Goal: Task Accomplishment & Management: Manage account settings

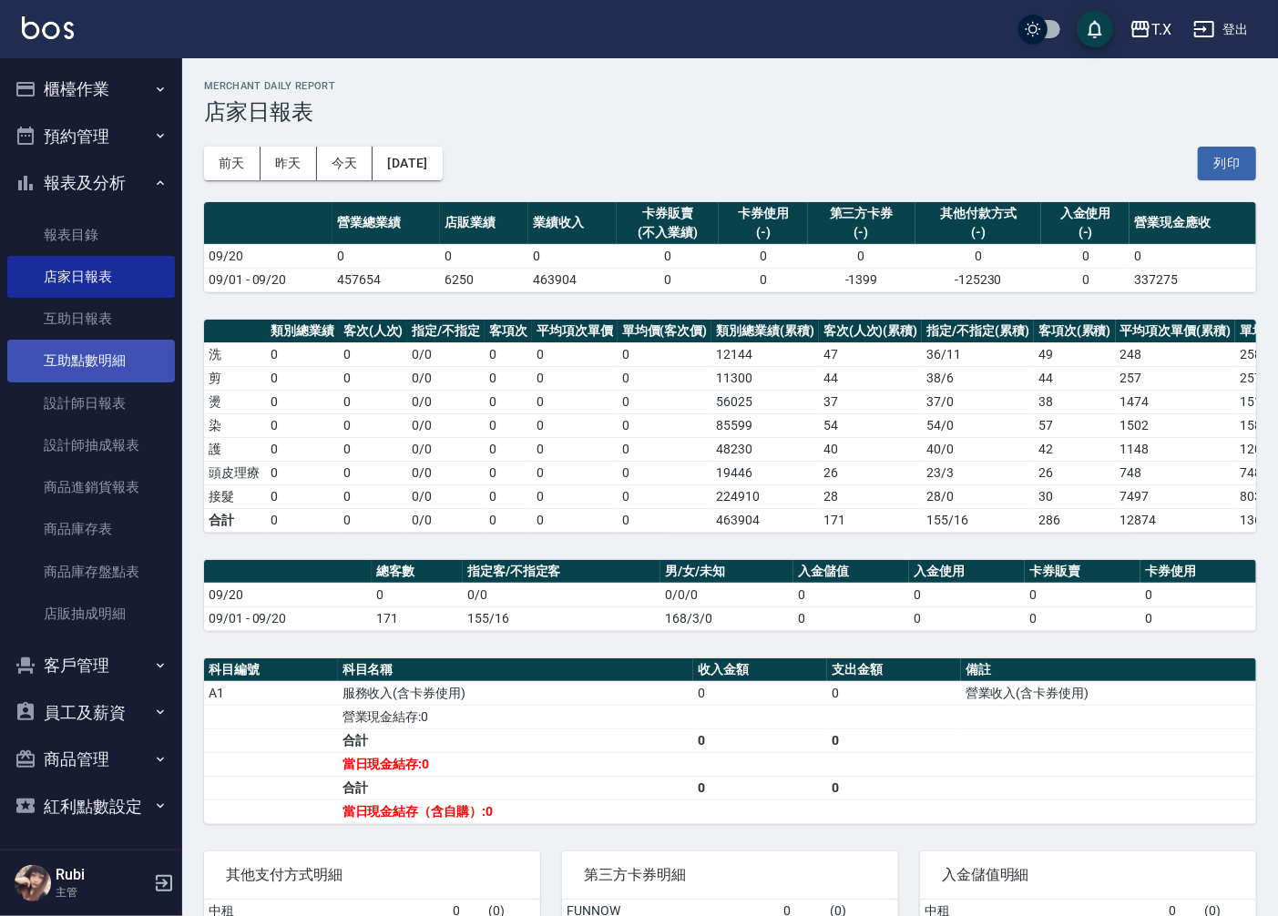
click at [69, 370] on link "互助點數明細" at bounding box center [91, 361] width 168 height 42
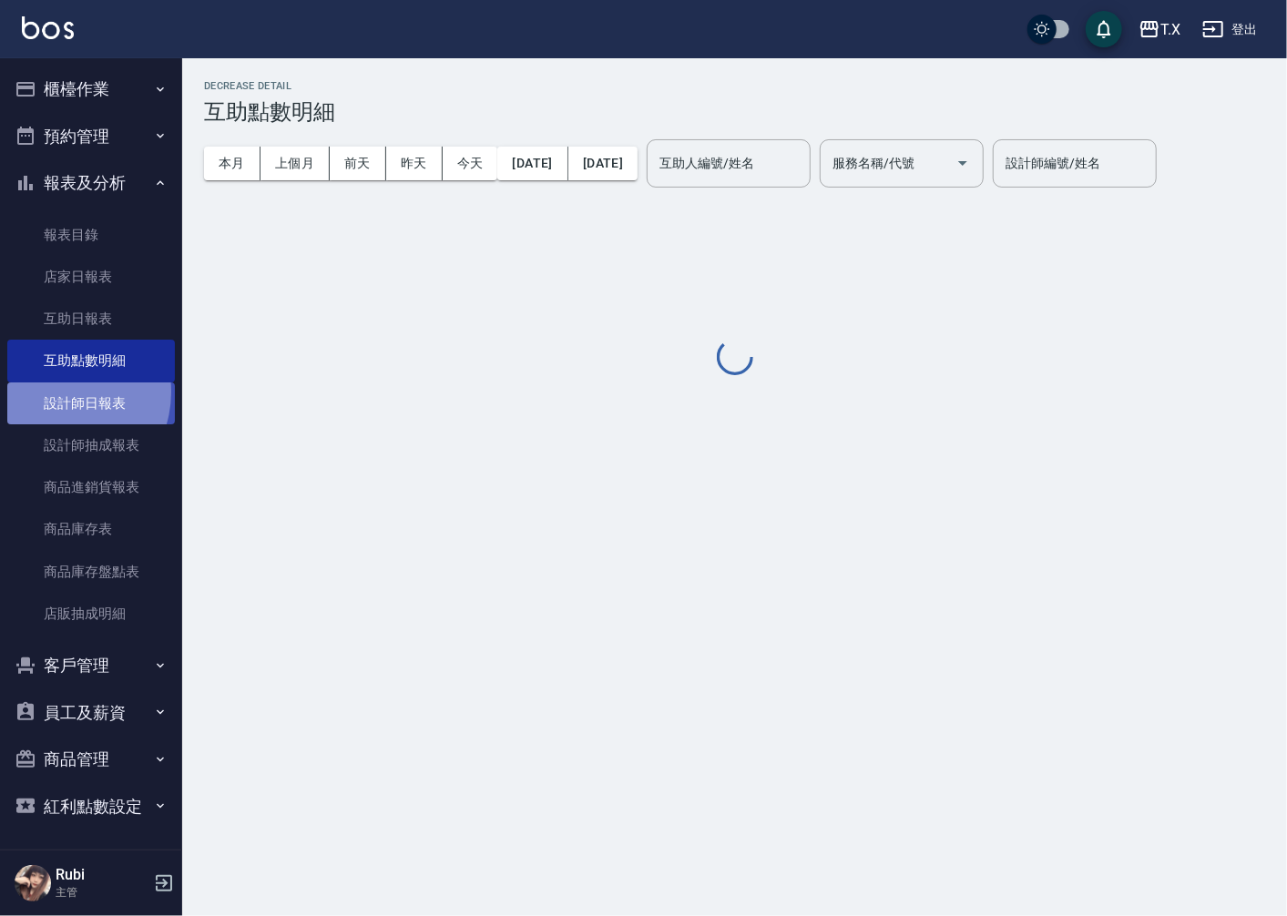
click at [58, 392] on link "設計師日報表" at bounding box center [91, 403] width 168 height 42
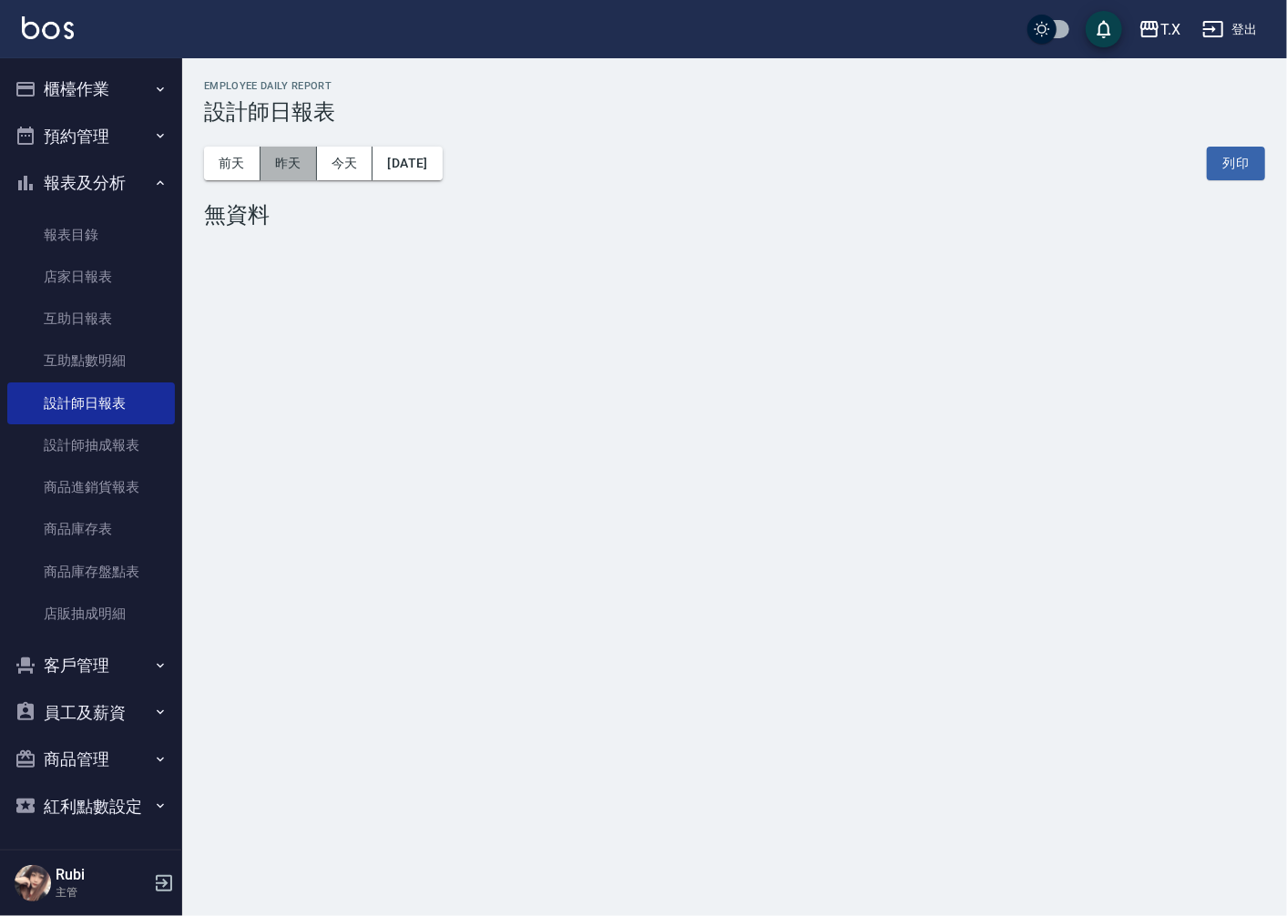
click at [288, 173] on button "昨天" at bounding box center [288, 164] width 56 height 34
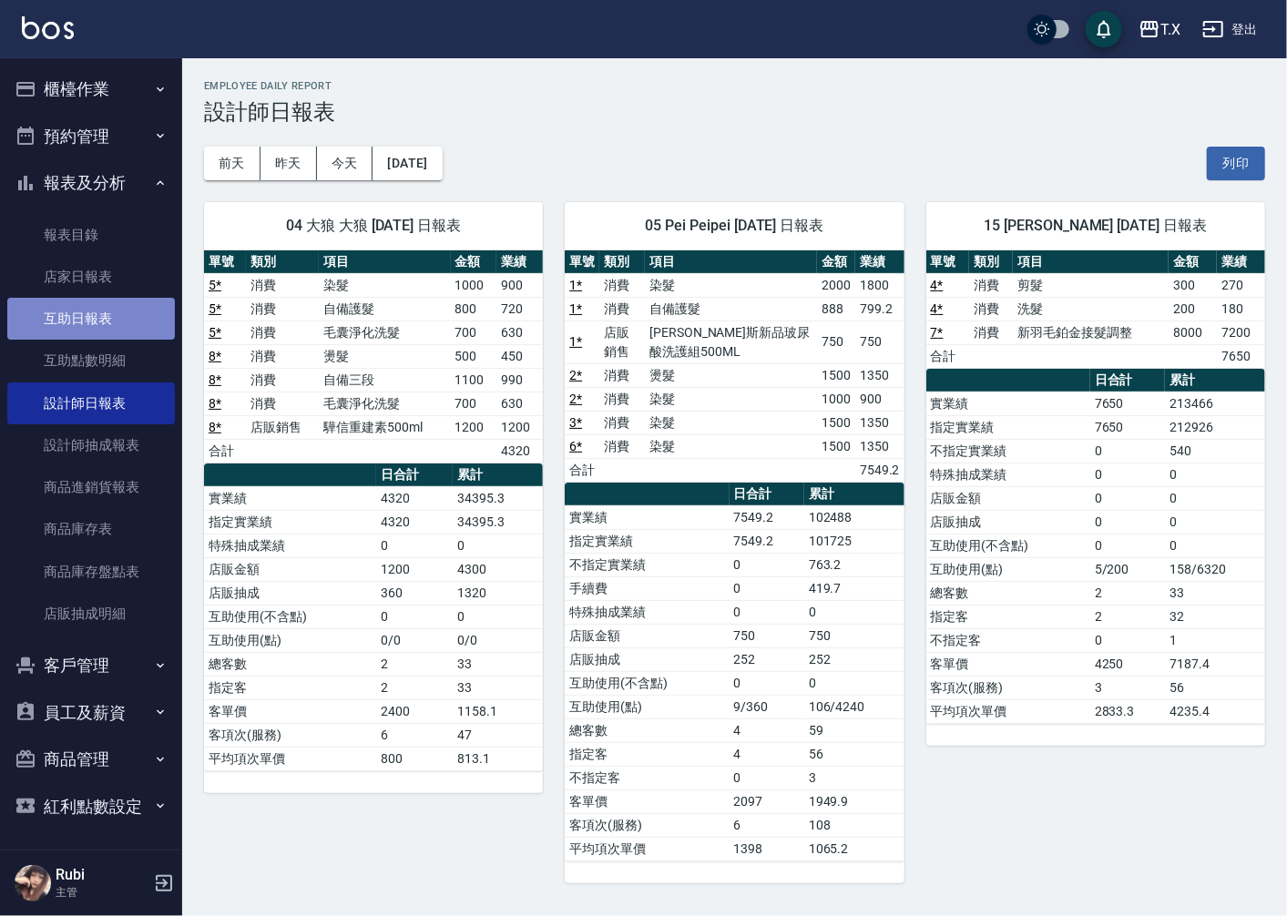
click at [96, 335] on link "互助日報表" at bounding box center [91, 319] width 168 height 42
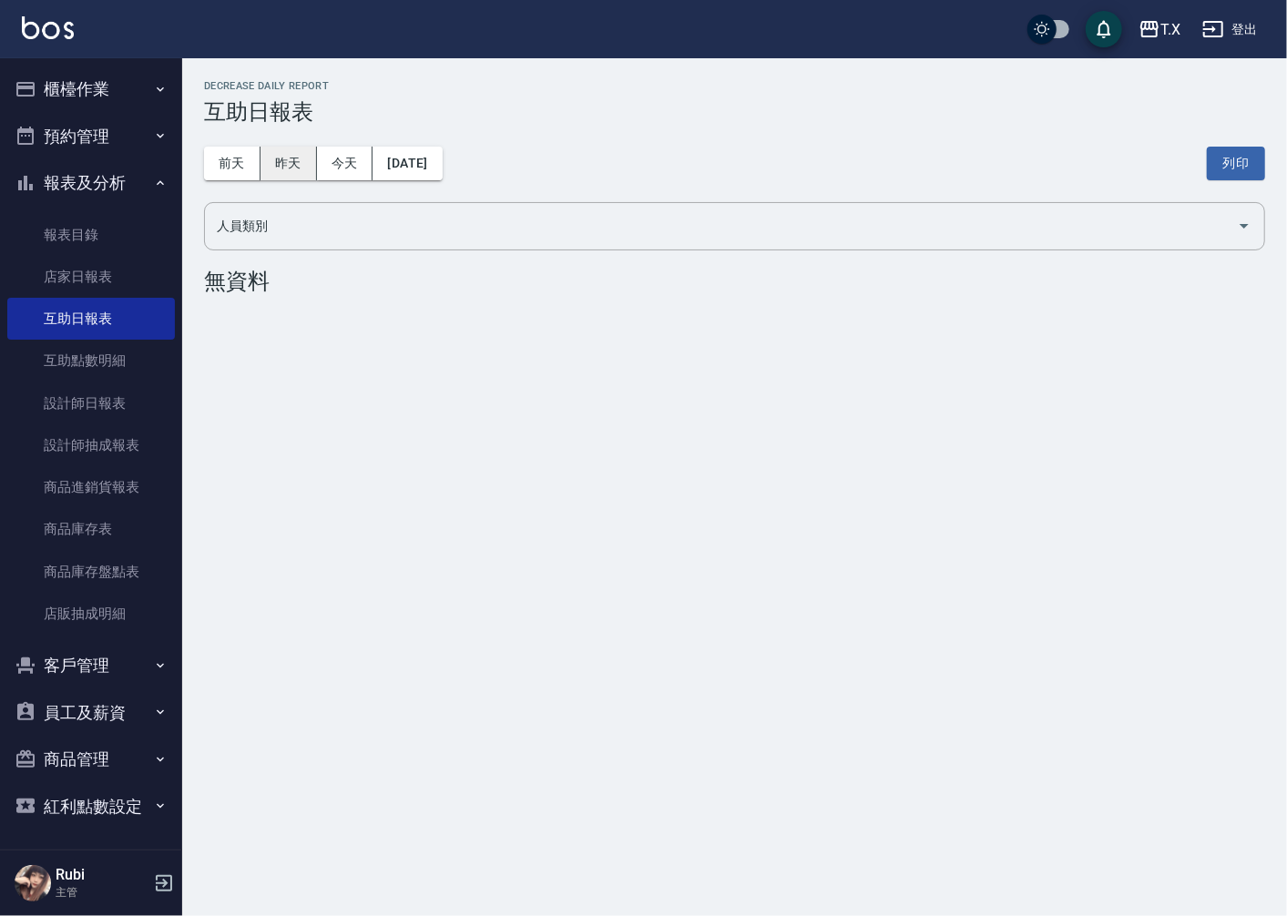
click at [280, 153] on button "昨天" at bounding box center [288, 164] width 56 height 34
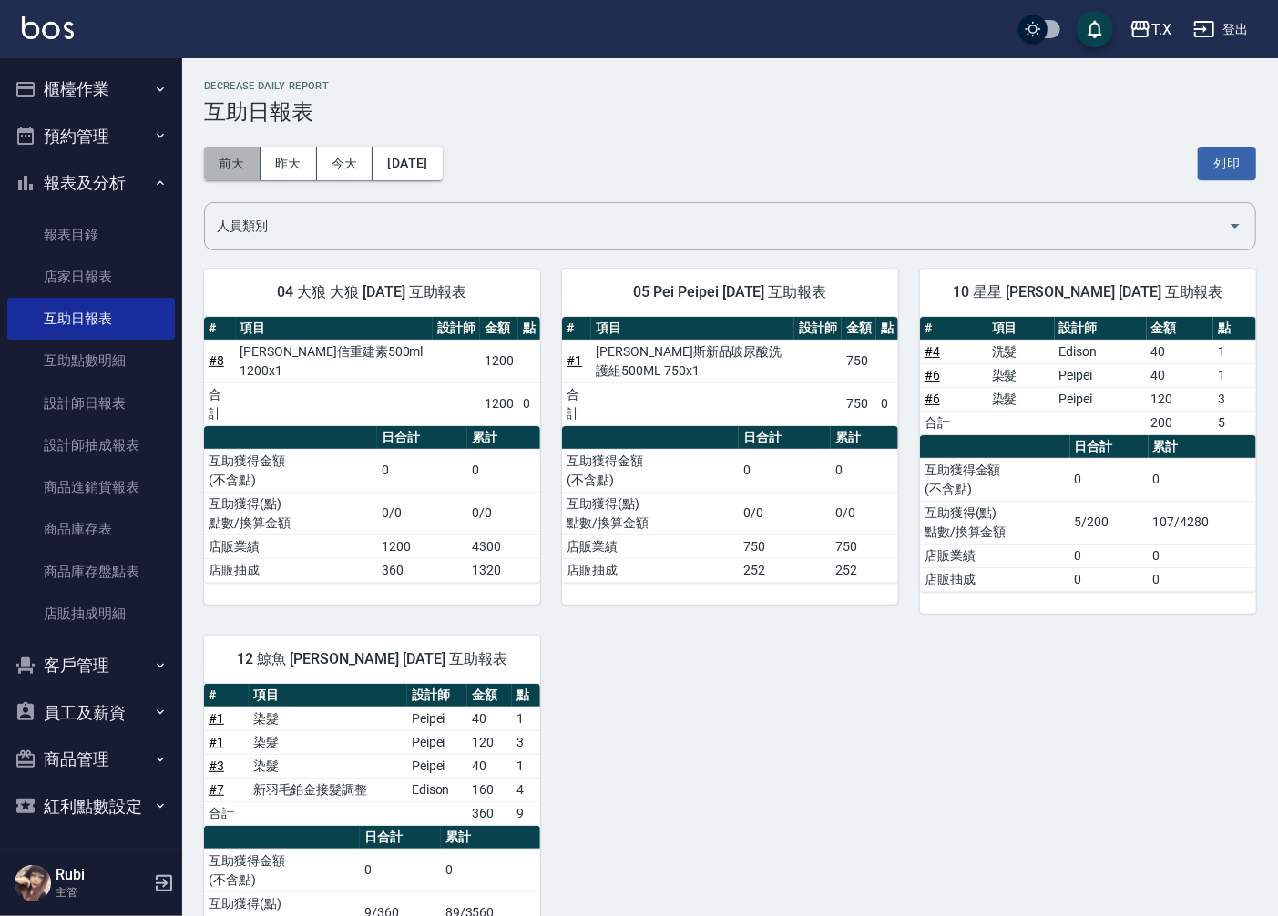
click at [240, 158] on button "前天" at bounding box center [232, 164] width 56 height 34
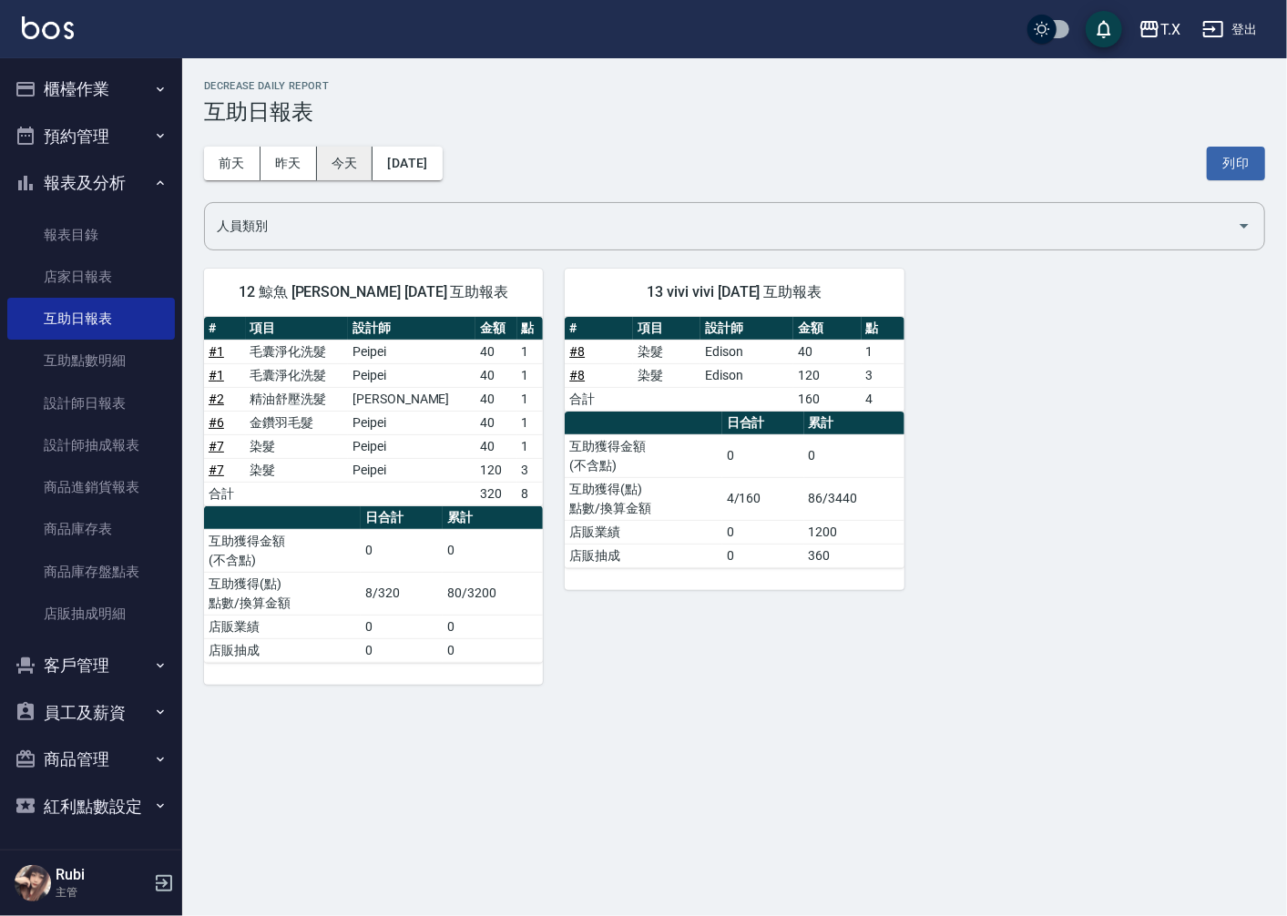
click at [342, 169] on button "今天" at bounding box center [345, 164] width 56 height 34
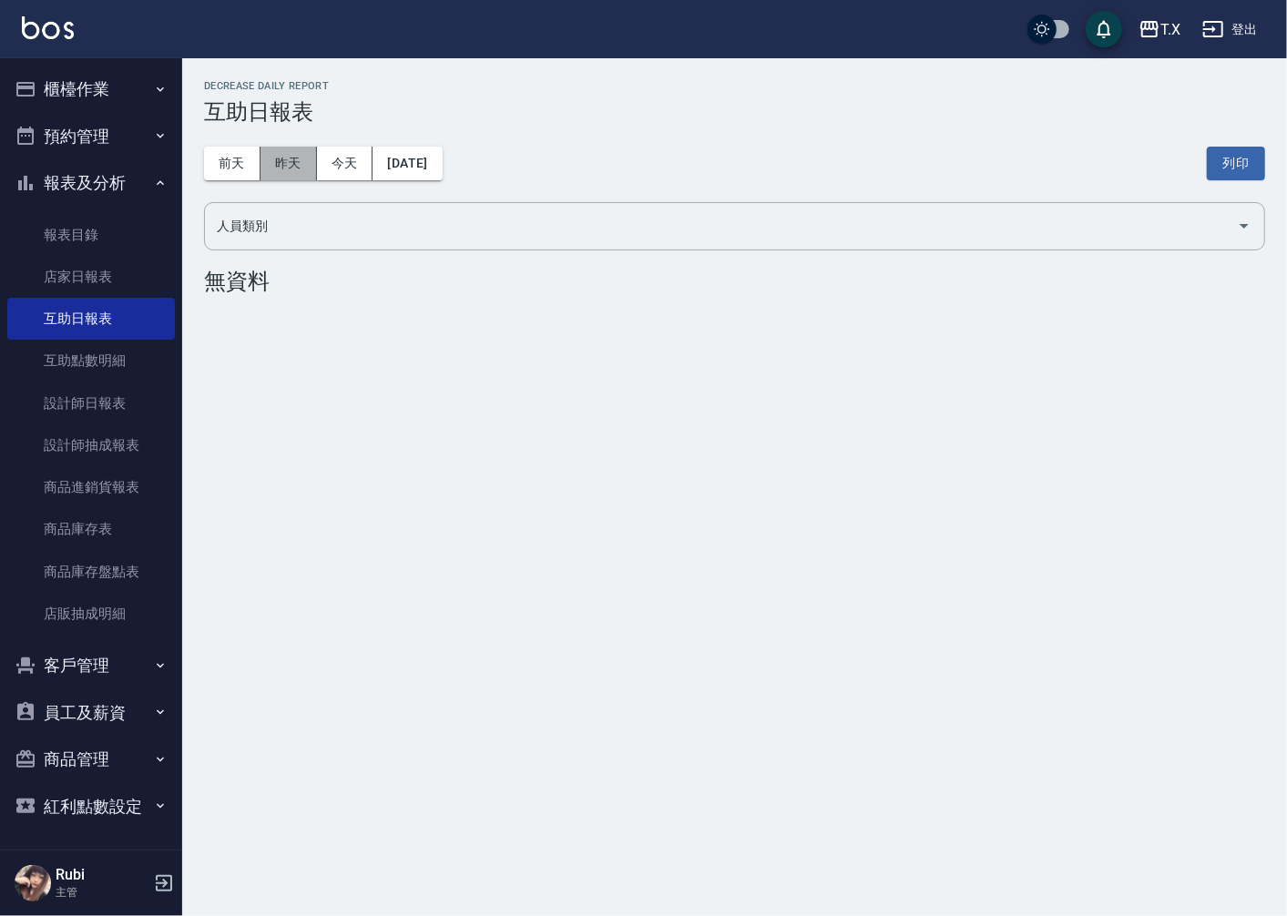
click at [297, 168] on button "昨天" at bounding box center [288, 164] width 56 height 34
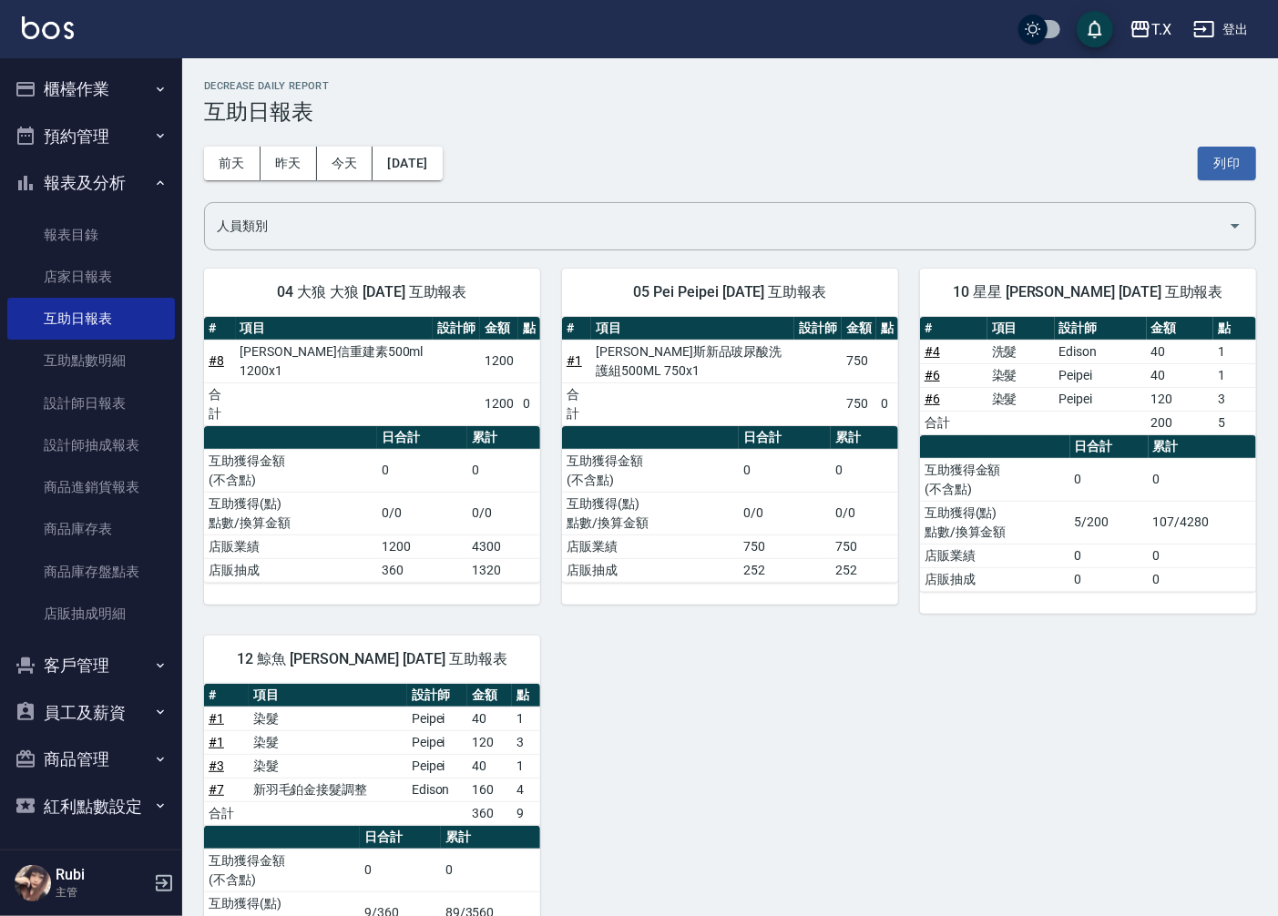
click at [423, 179] on div "前天 昨天 今天 2025/09/19 列印" at bounding box center [730, 163] width 1052 height 77
click at [426, 153] on button "2025/09/19" at bounding box center [406, 164] width 69 height 34
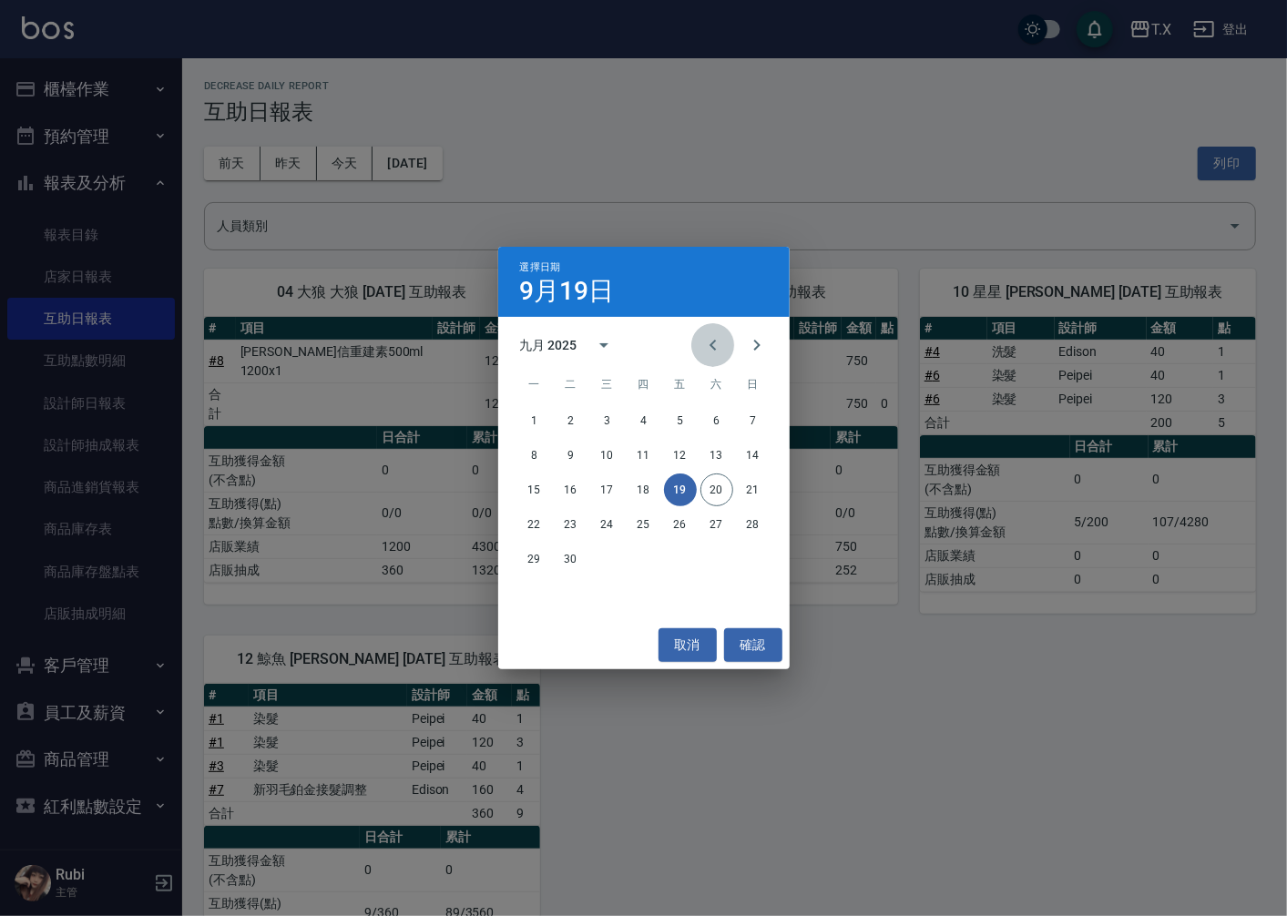
click at [709, 355] on icon "Previous month" at bounding box center [713, 345] width 22 height 22
click at [750, 561] on button "31" at bounding box center [753, 559] width 33 height 33
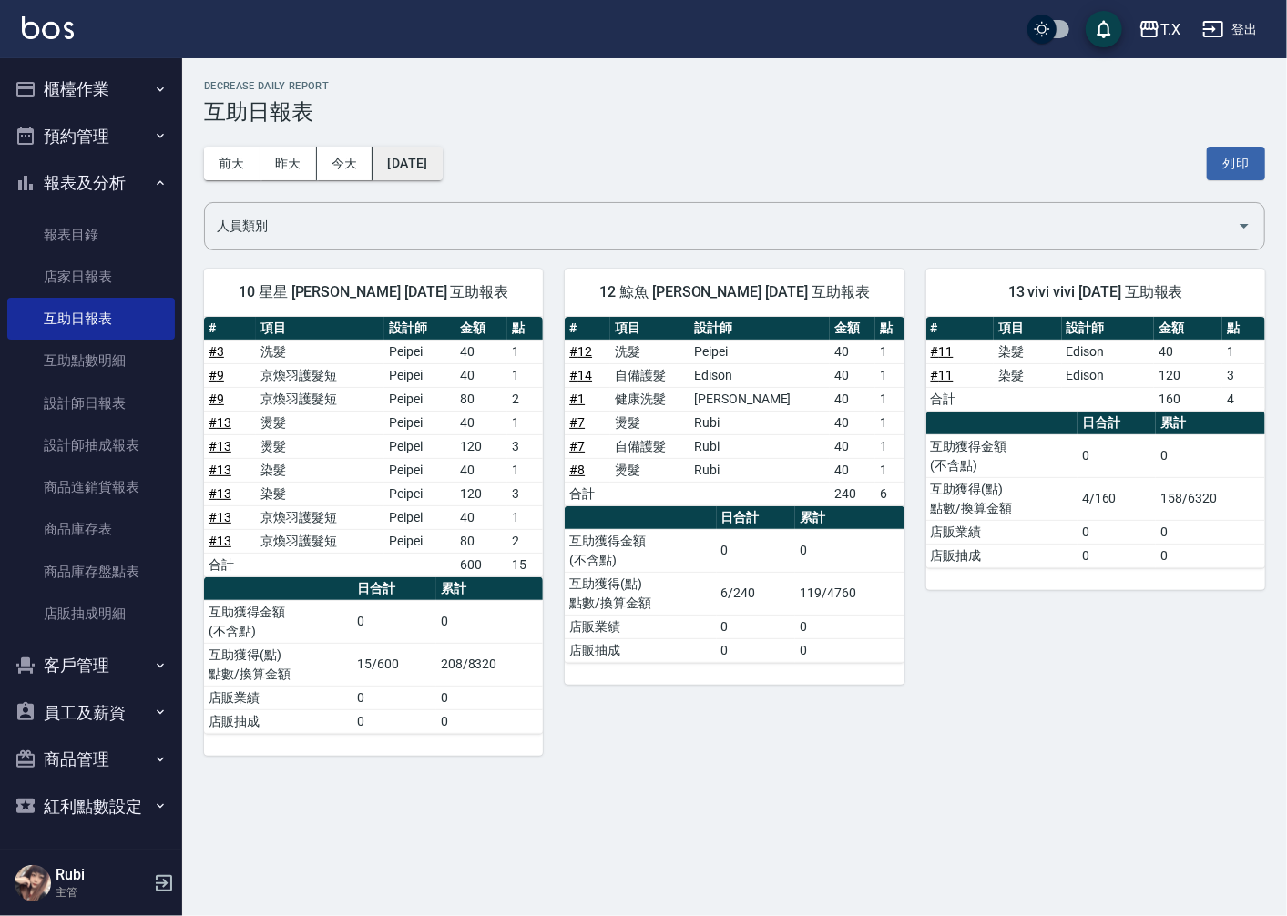
click at [435, 168] on button "2025/08/31" at bounding box center [406, 164] width 69 height 34
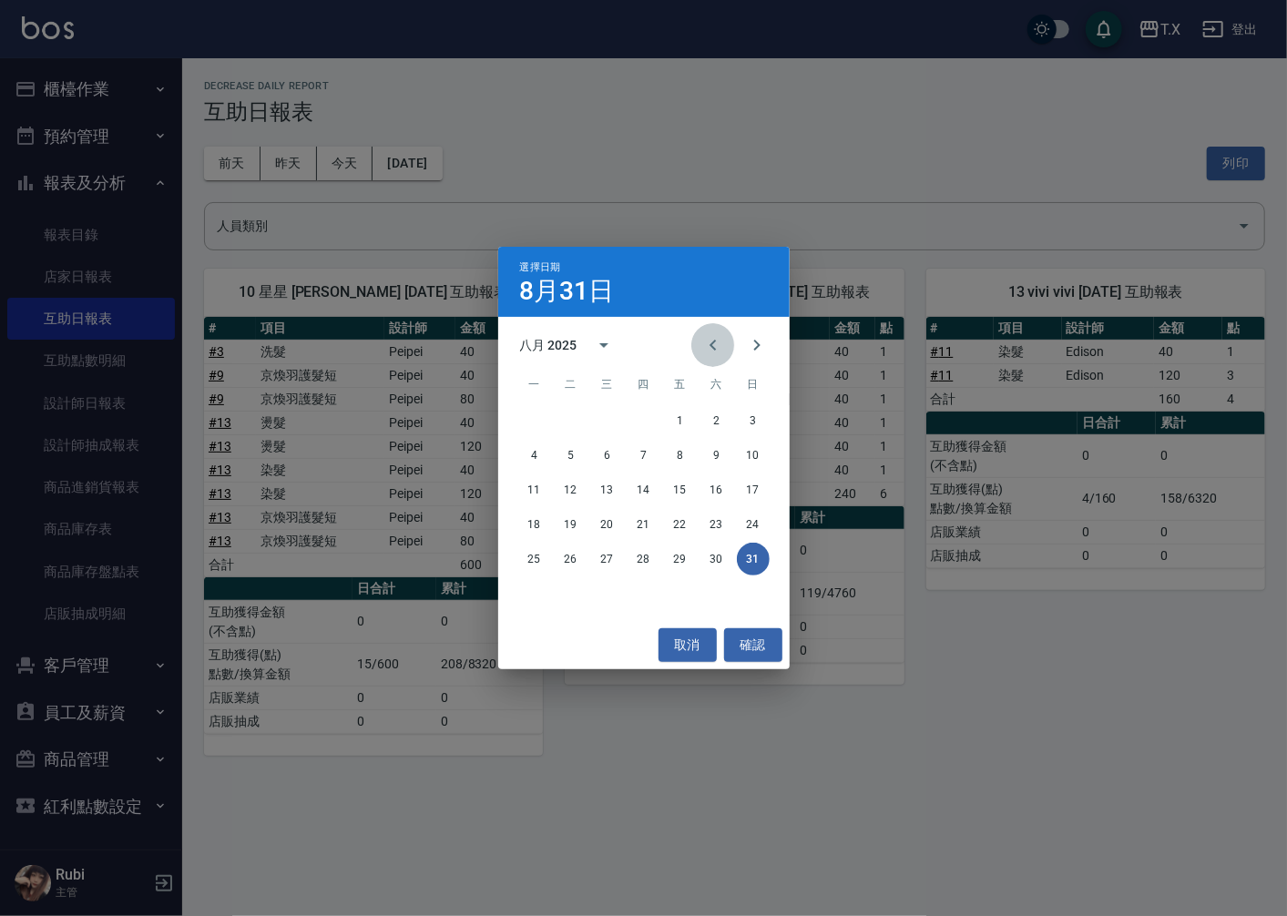
click at [723, 340] on icon "Previous month" at bounding box center [713, 345] width 22 height 22
click at [648, 553] on button "31" at bounding box center [643, 559] width 33 height 33
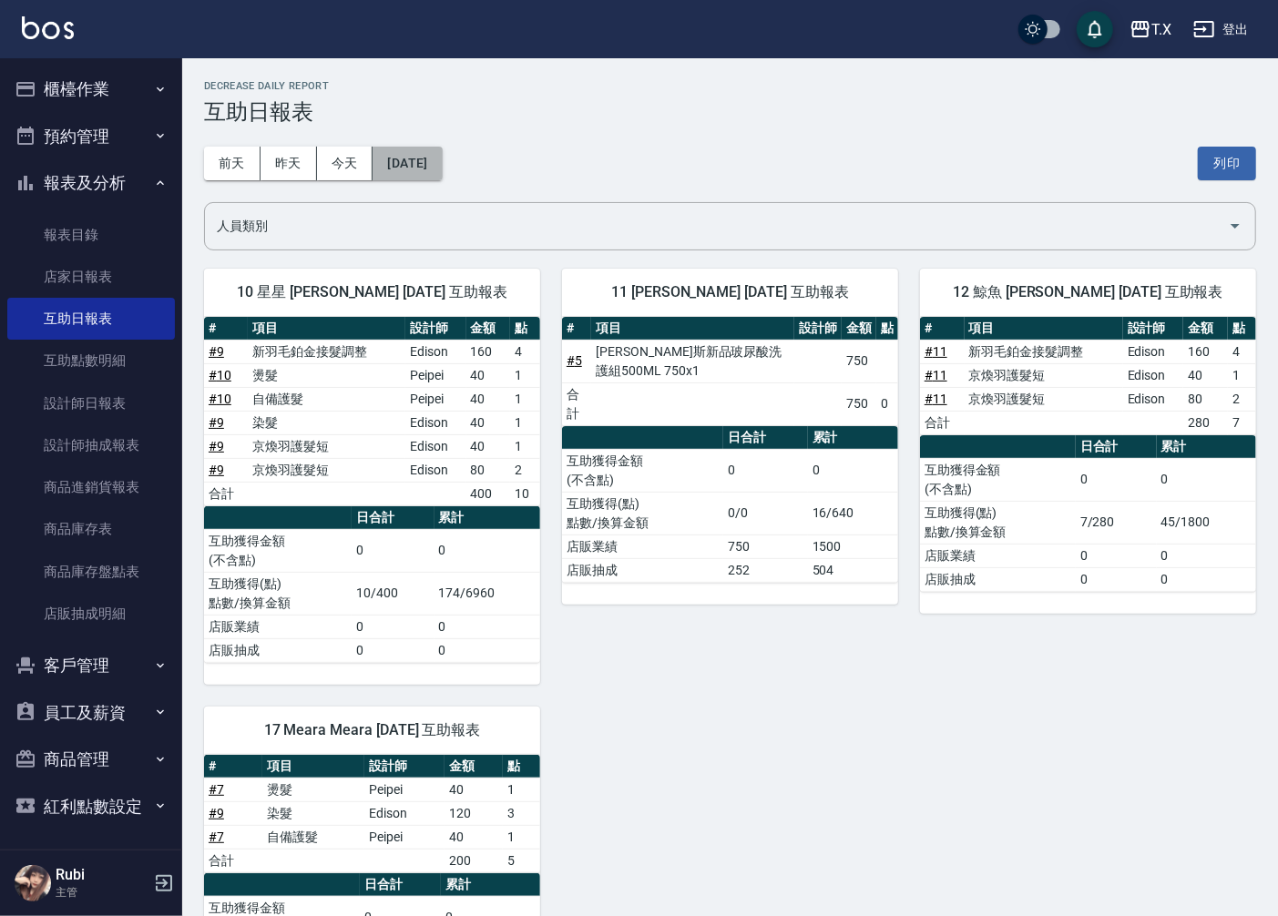
click at [442, 157] on button "2025/07/31" at bounding box center [406, 164] width 69 height 34
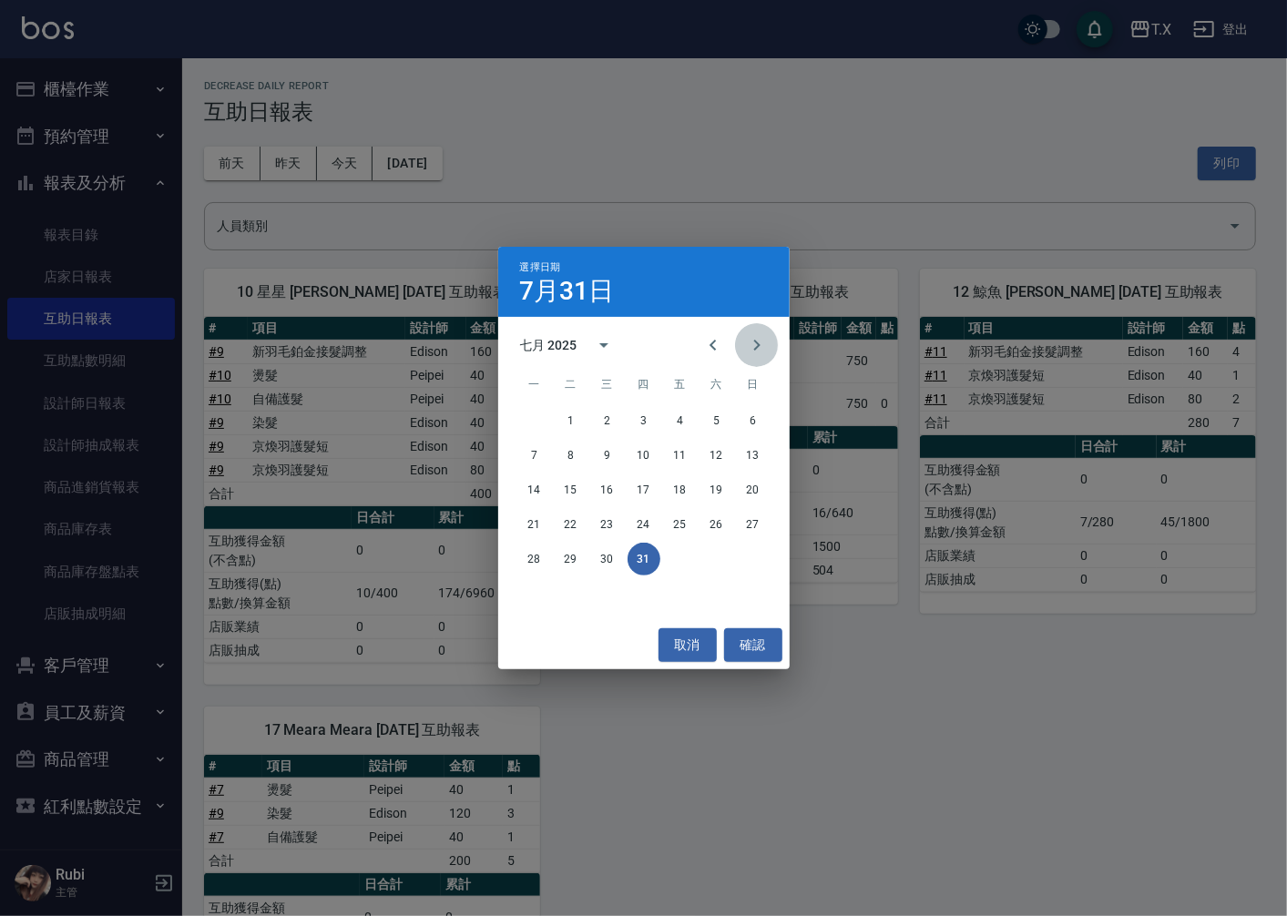
click at [760, 337] on icon "Next month" at bounding box center [757, 345] width 22 height 22
click at [717, 480] on button "20" at bounding box center [716, 490] width 33 height 33
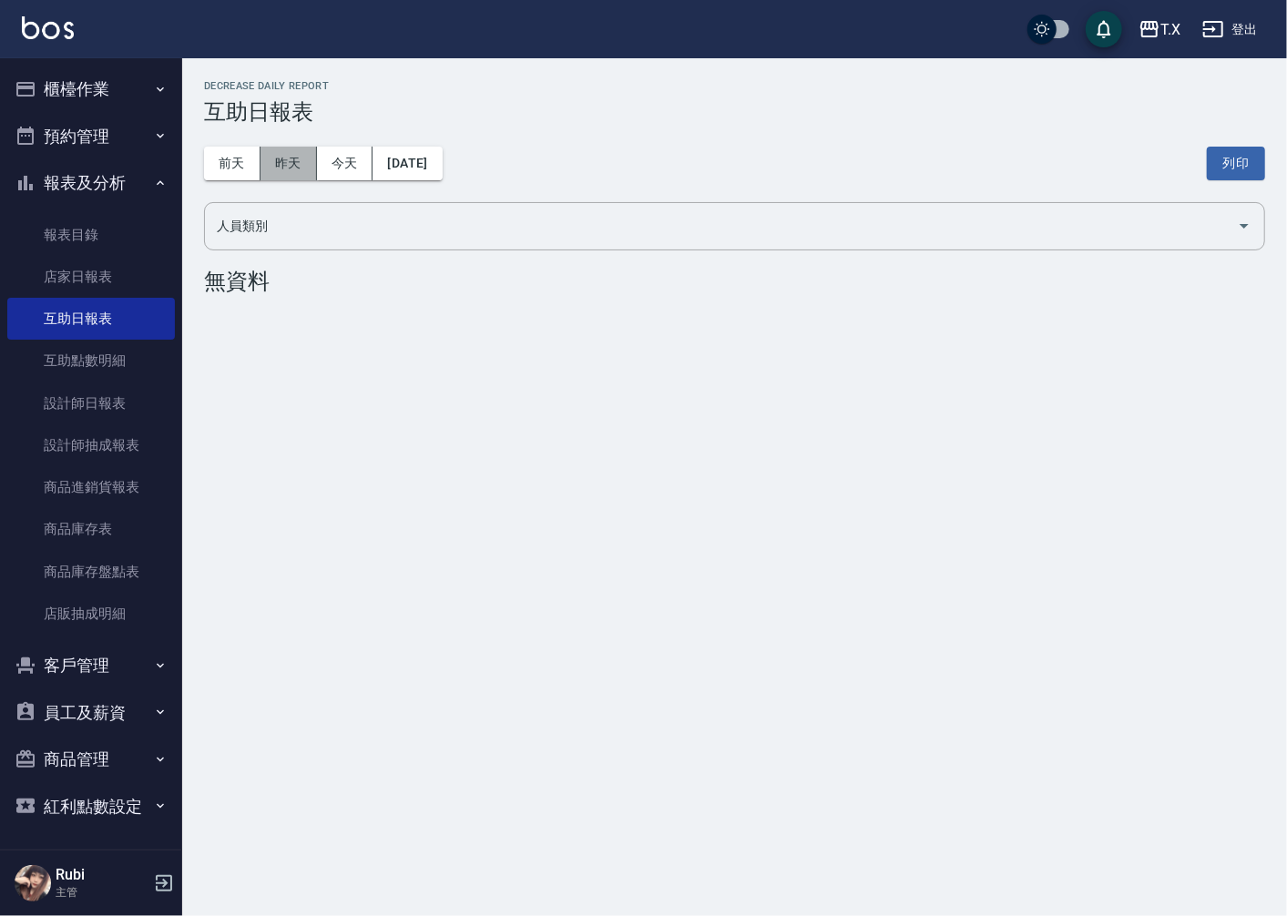
click at [301, 174] on button "昨天" at bounding box center [288, 164] width 56 height 34
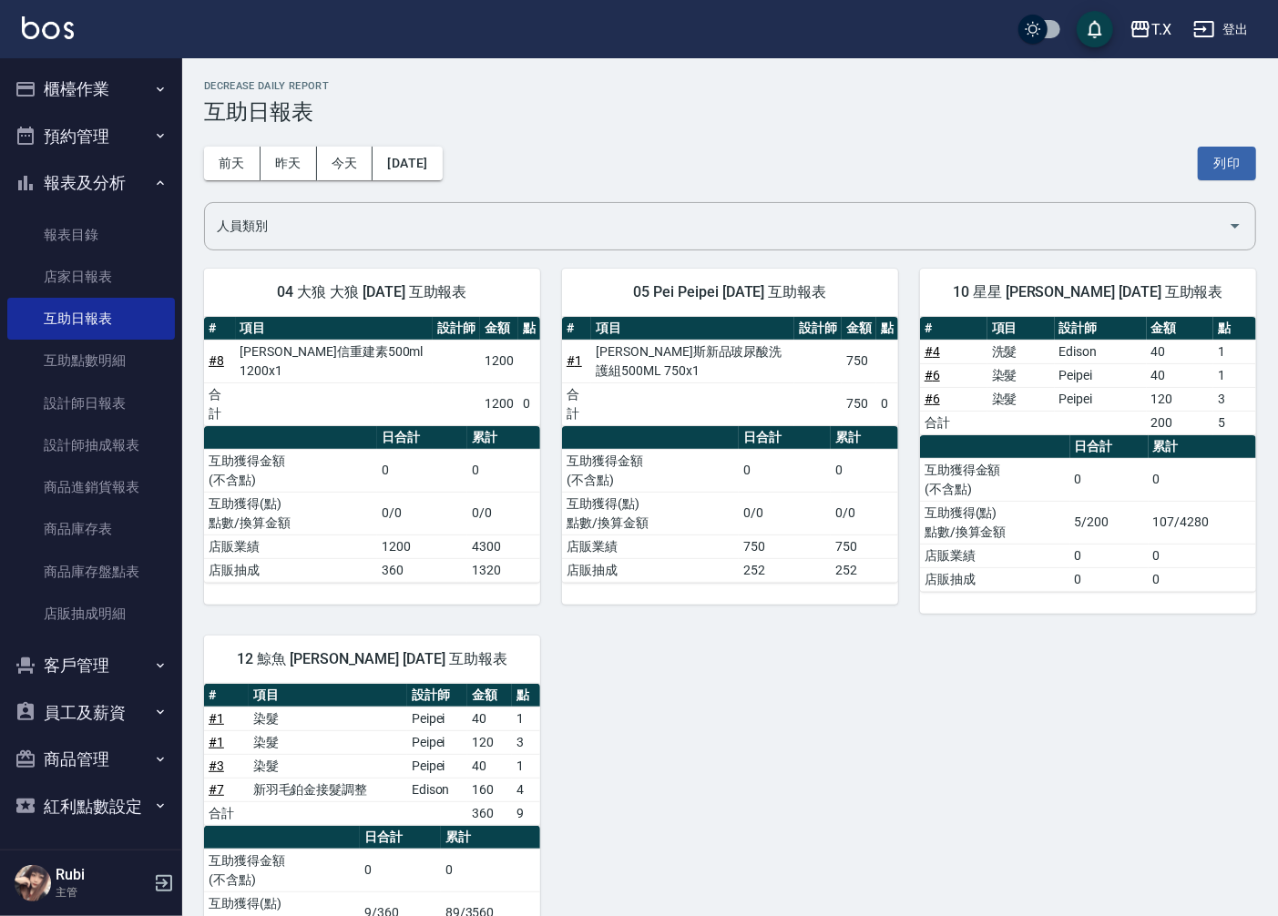
scroll to position [101, 0]
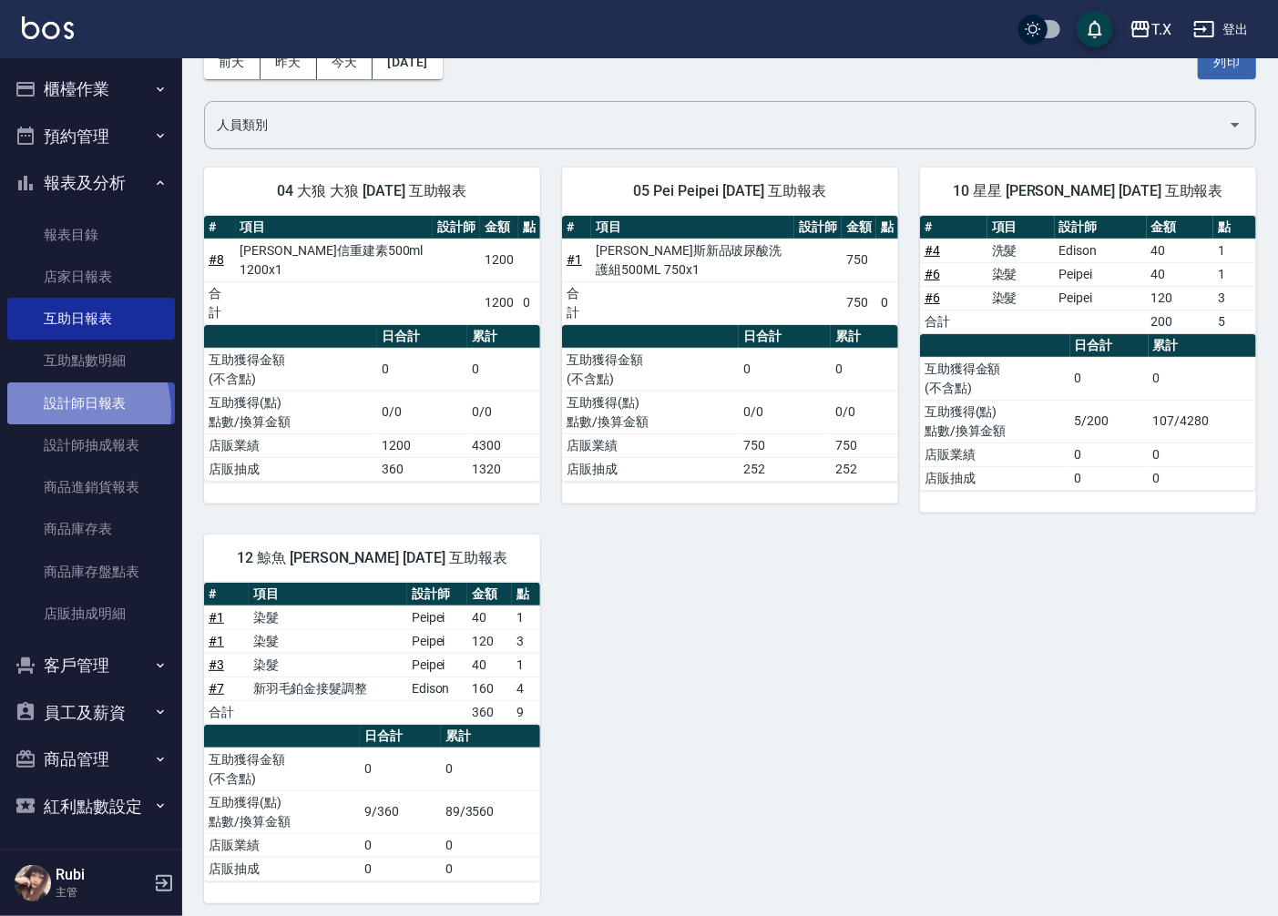
click at [53, 412] on link "設計師日報表" at bounding box center [91, 403] width 168 height 42
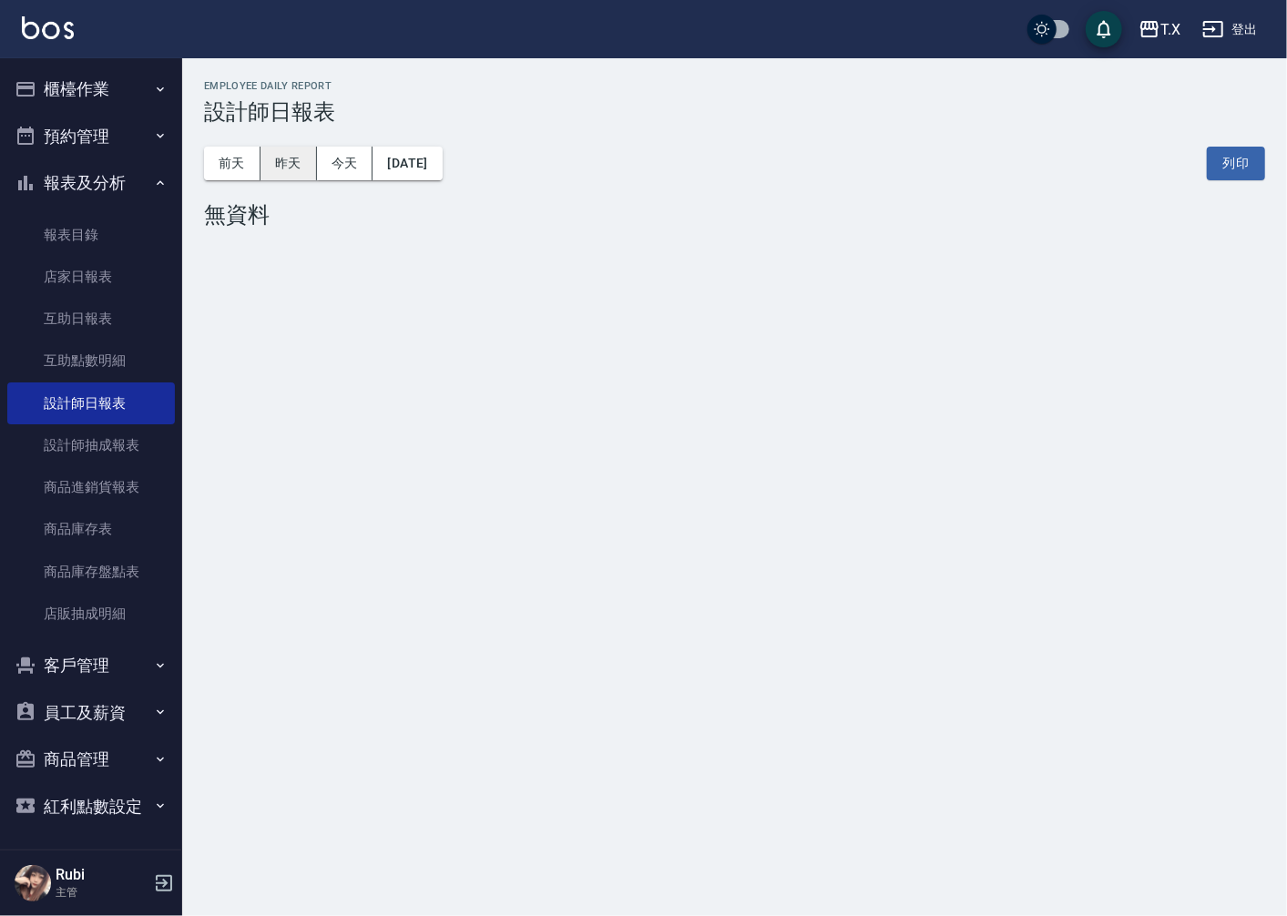
click at [275, 167] on button "昨天" at bounding box center [288, 164] width 56 height 34
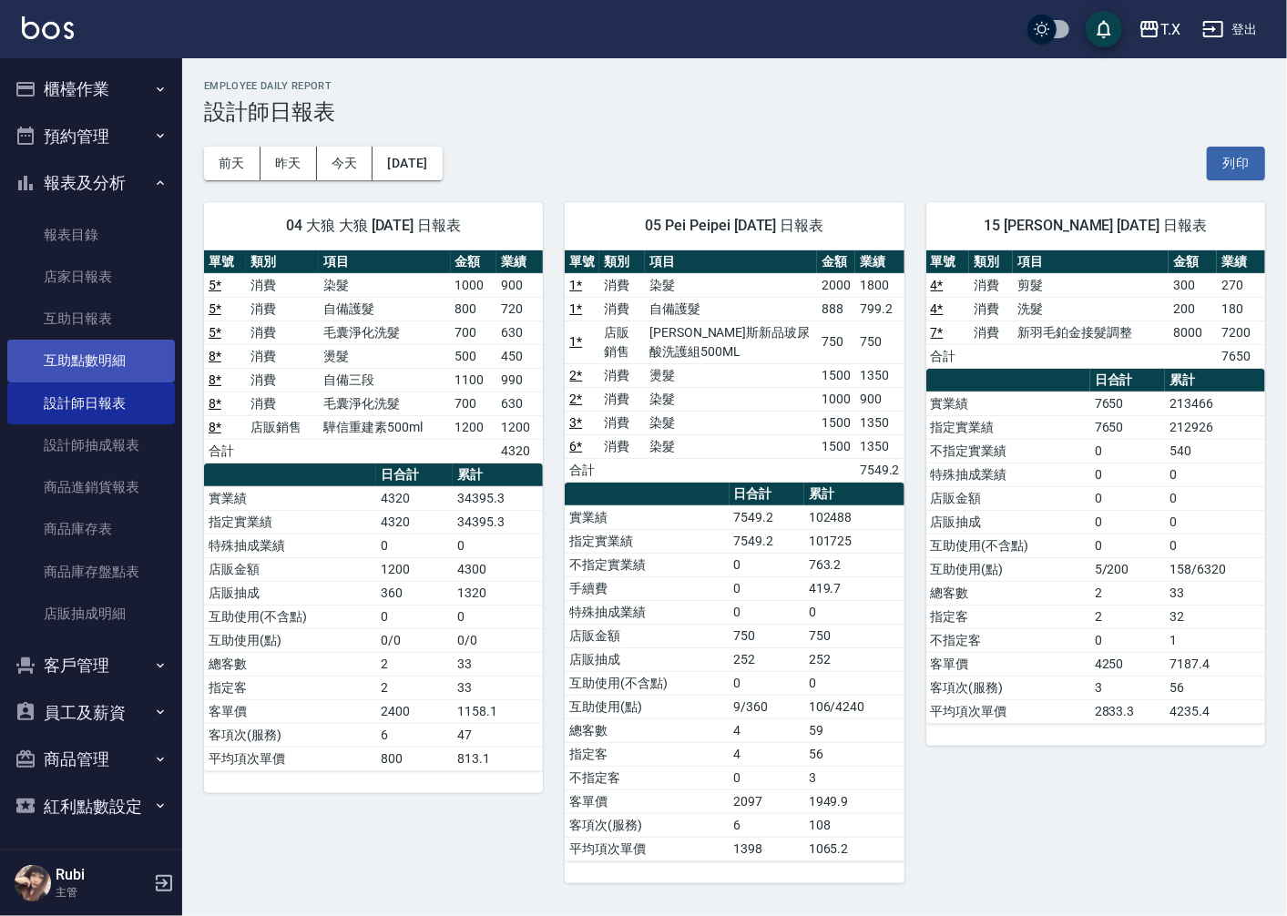
click at [112, 359] on link "互助點數明細" at bounding box center [91, 361] width 168 height 42
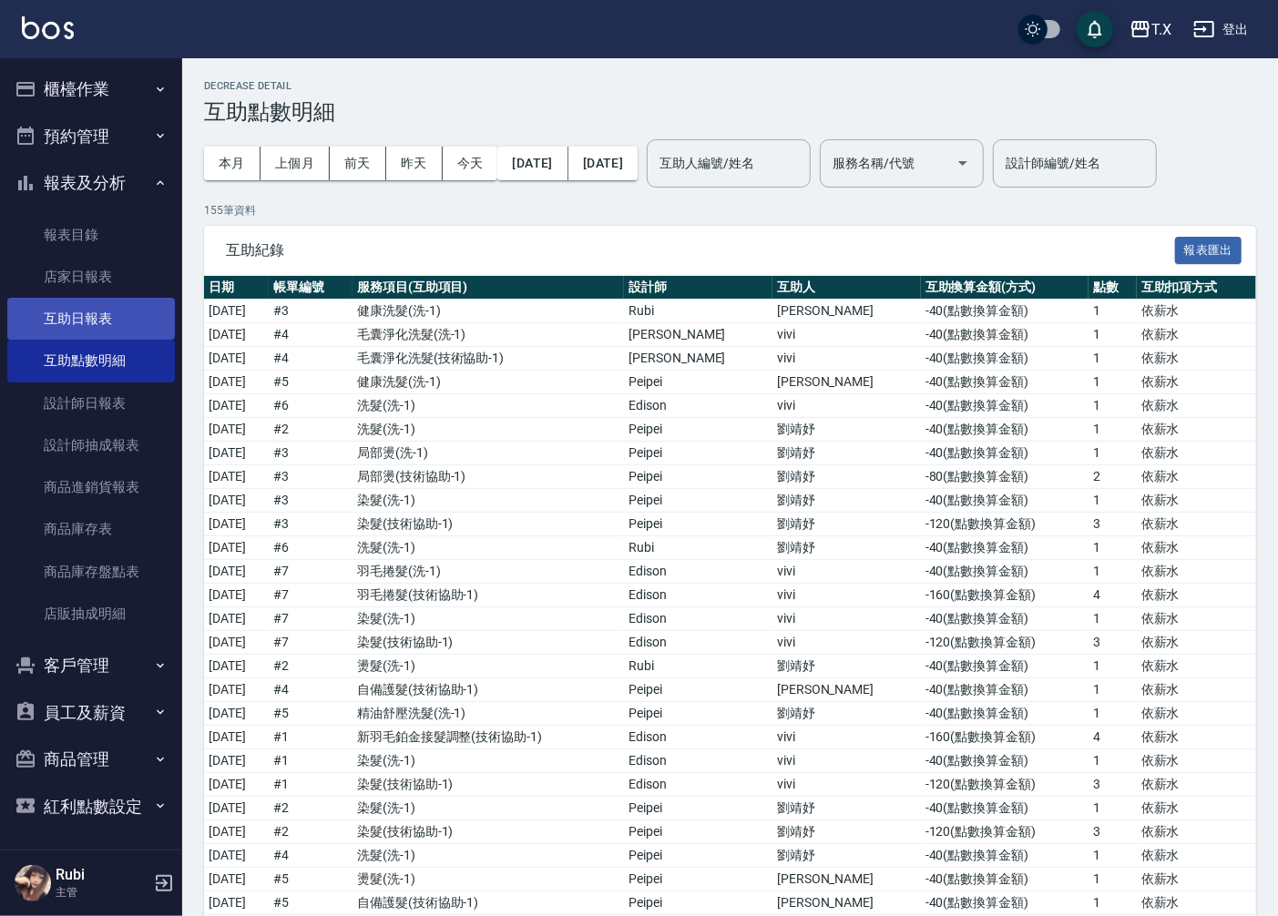
click at [97, 314] on link "互助日報表" at bounding box center [91, 319] width 168 height 42
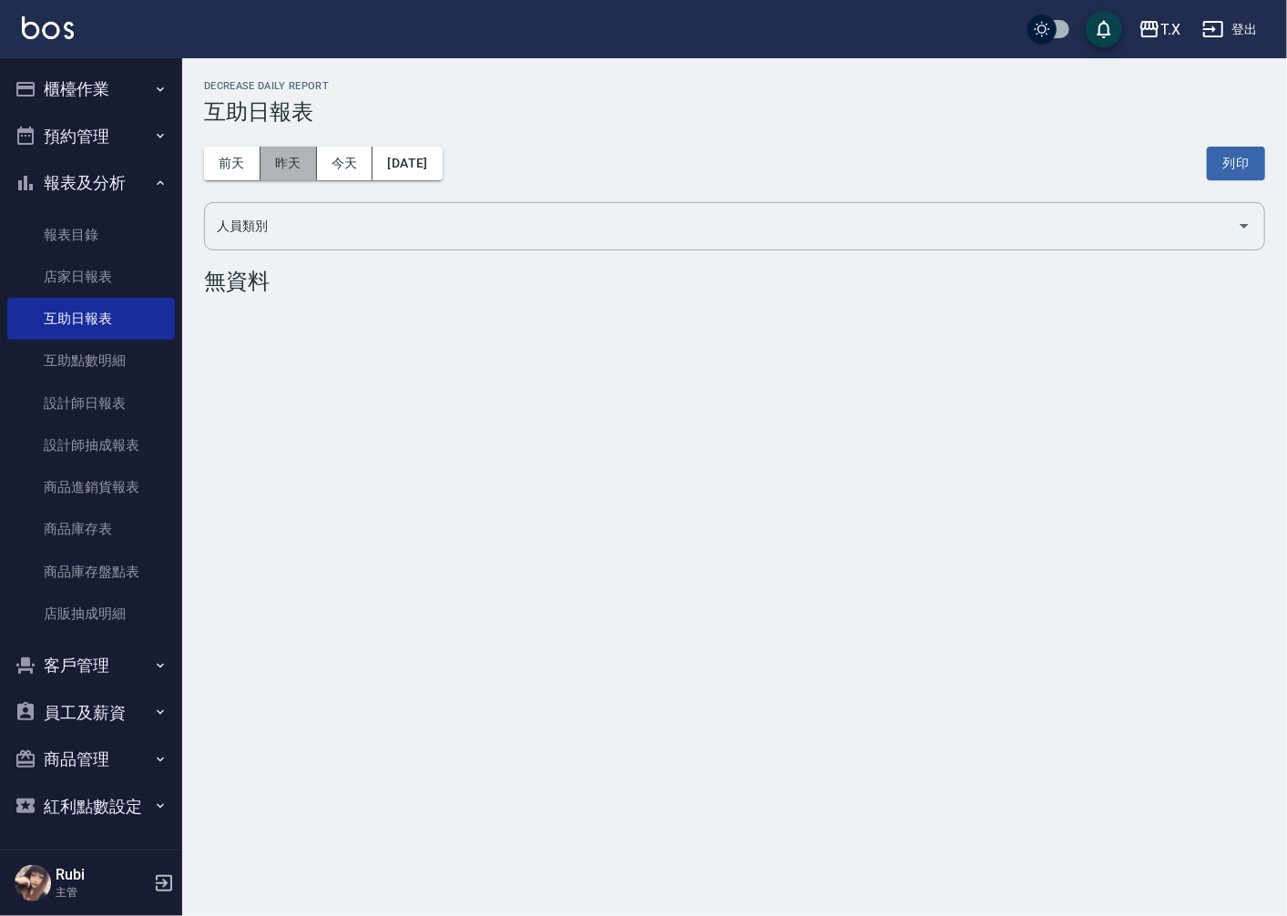
click at [285, 161] on button "昨天" at bounding box center [288, 164] width 56 height 34
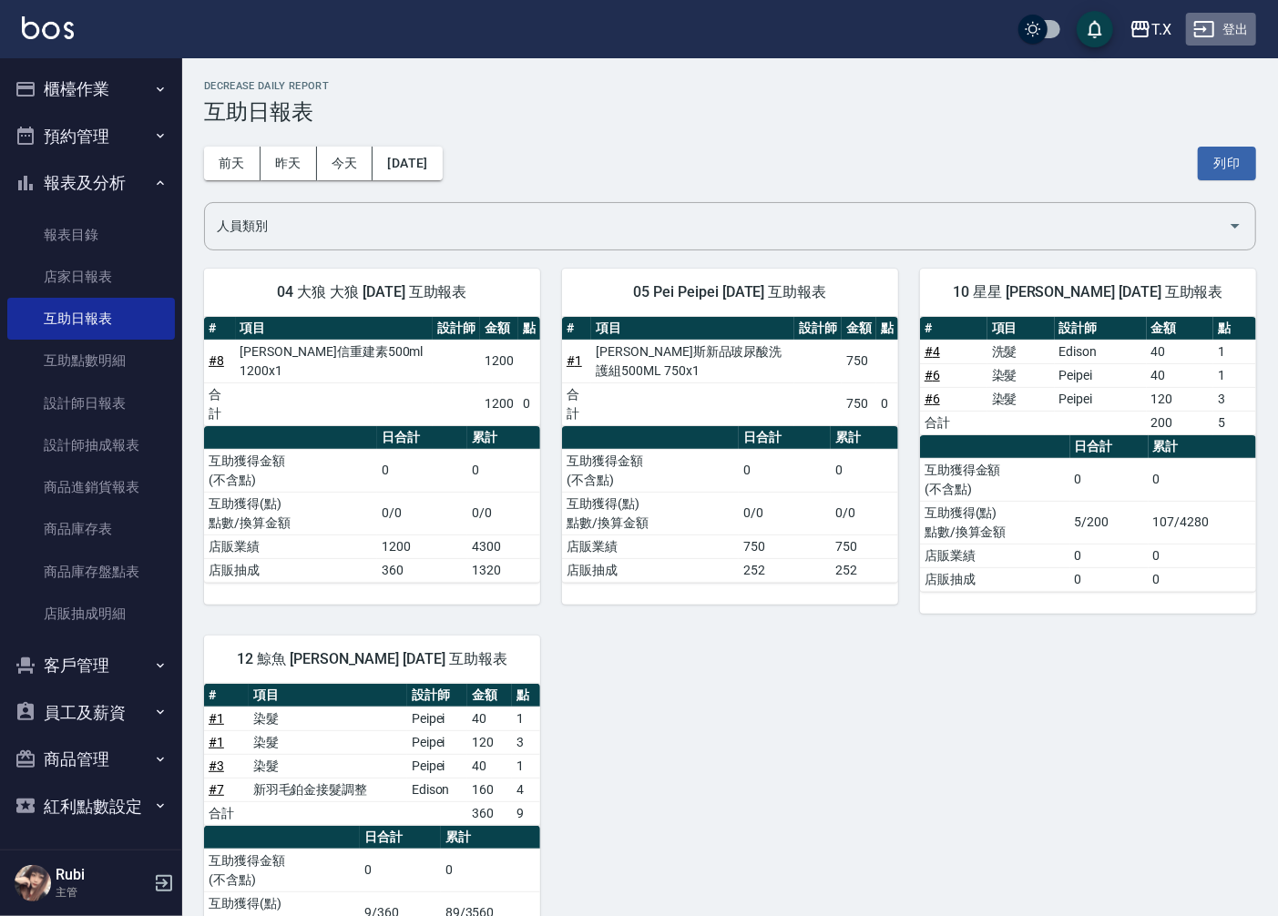
click at [1223, 20] on button "登出" at bounding box center [1221, 30] width 70 height 34
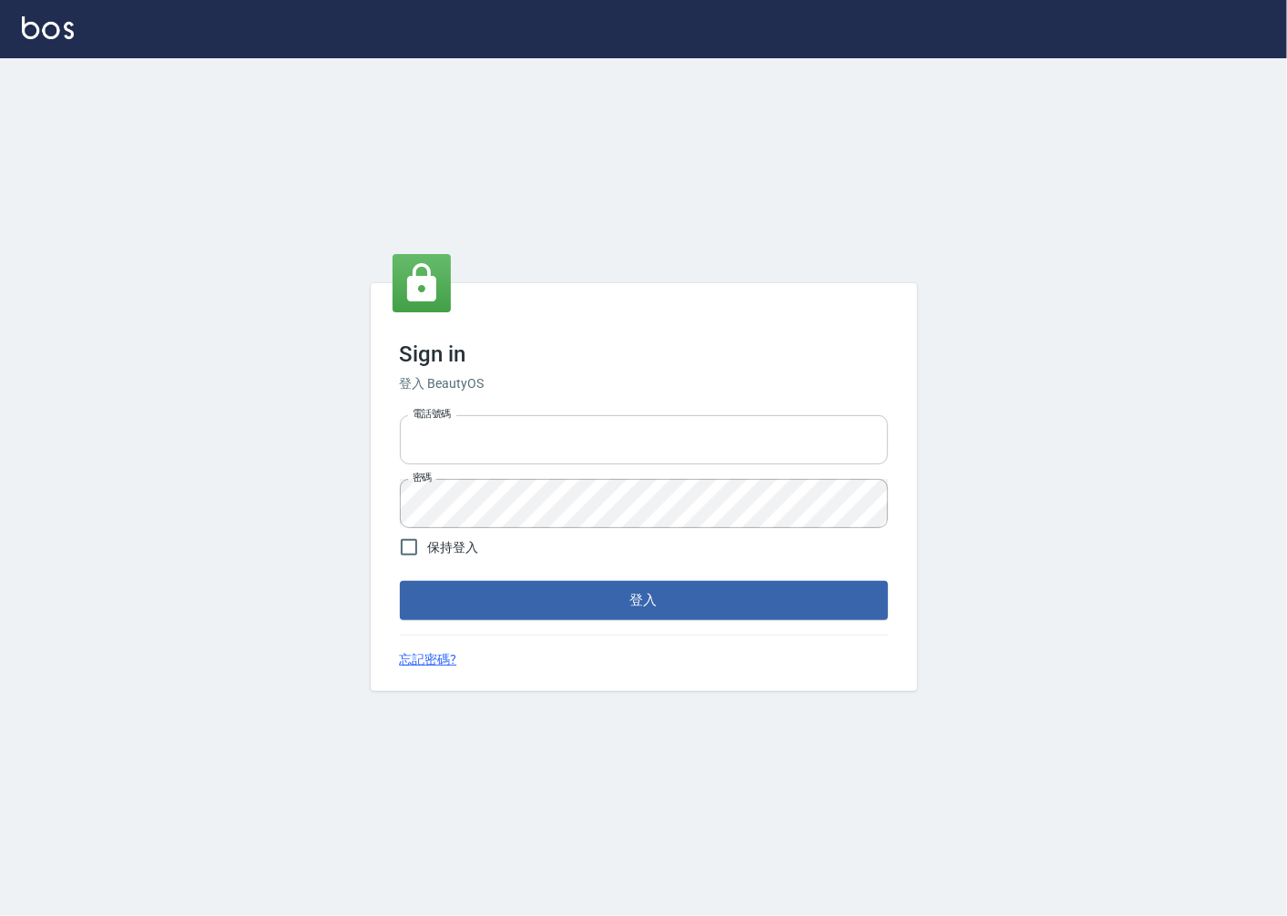
type input "0918920985"
click at [492, 452] on input "0918920985" at bounding box center [644, 439] width 488 height 49
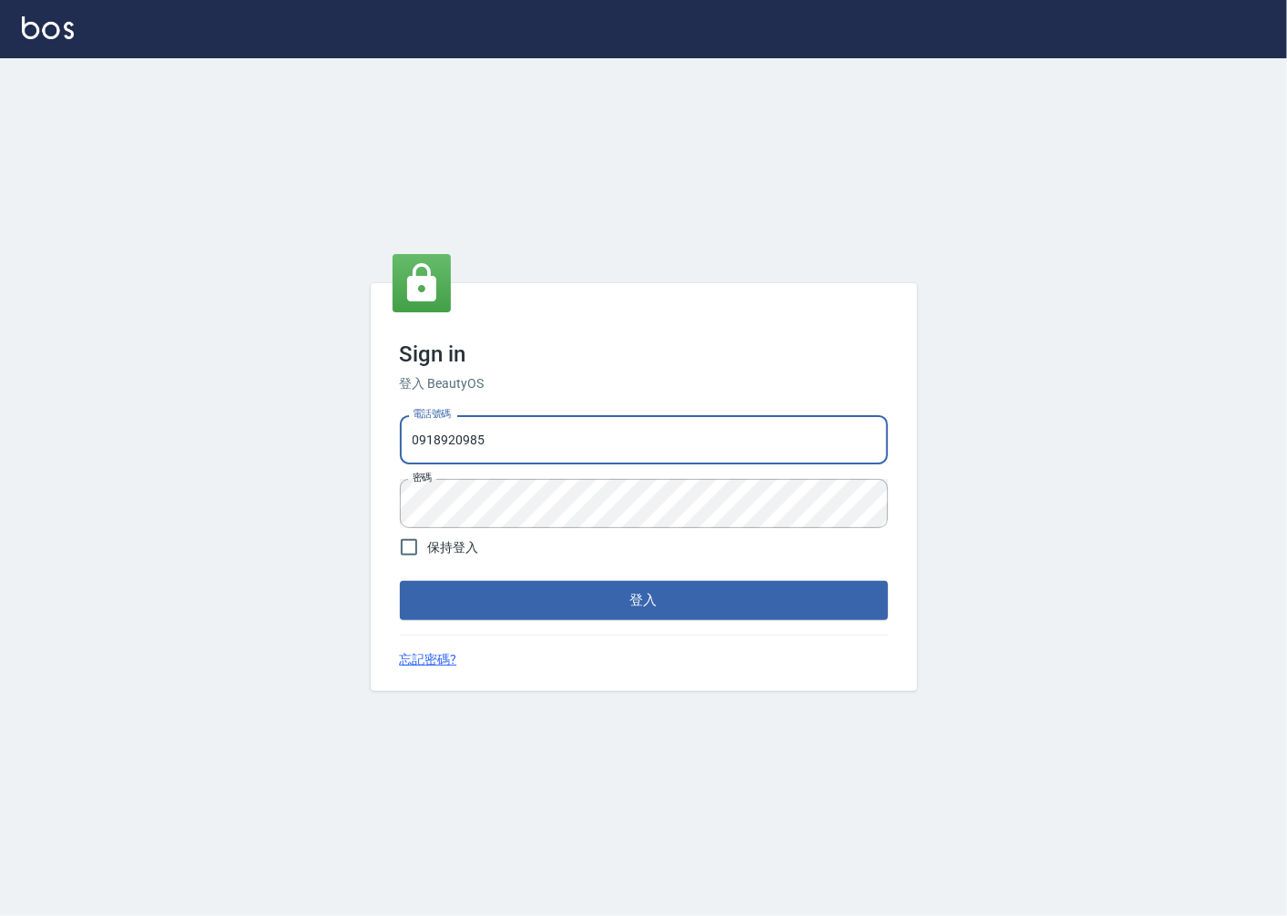
drag, startPoint x: 502, startPoint y: 438, endPoint x: 387, endPoint y: 440, distance: 114.8
click at [387, 440] on div "Sign in 登入 BeautyOS 電話號碼 [PHONE_NUMBER] 電話號碼 密碼 密碼 保持登入 登入 忘記密碼?" at bounding box center [644, 486] width 546 height 407
type input "0936223291"
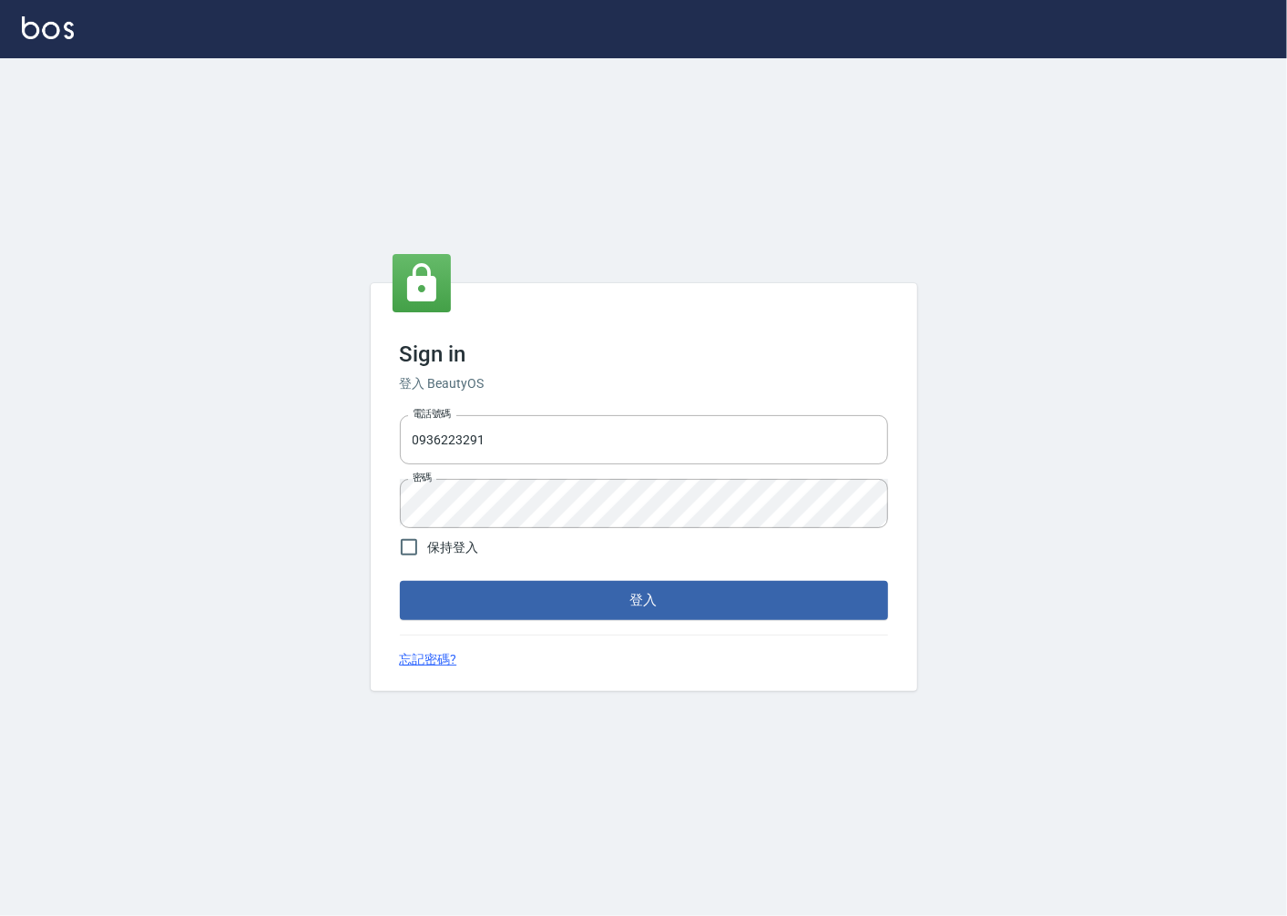
drag, startPoint x: 880, startPoint y: 739, endPoint x: 802, endPoint y: 705, distance: 84.8
click at [880, 739] on div "Sign in 登入 BeautyOS 電話號碼 [PHONE_NUMBER] 電話號碼 密碼 密碼 保持登入 登入 忘記密碼?" at bounding box center [643, 487] width 1287 height 858
click at [735, 623] on div "Sign in 登入 BeautyOS 電話號碼 [PHONE_NUMBER] 電話號碼 密碼 密碼 保持登入 登入 忘記密碼?" at bounding box center [644, 486] width 546 height 407
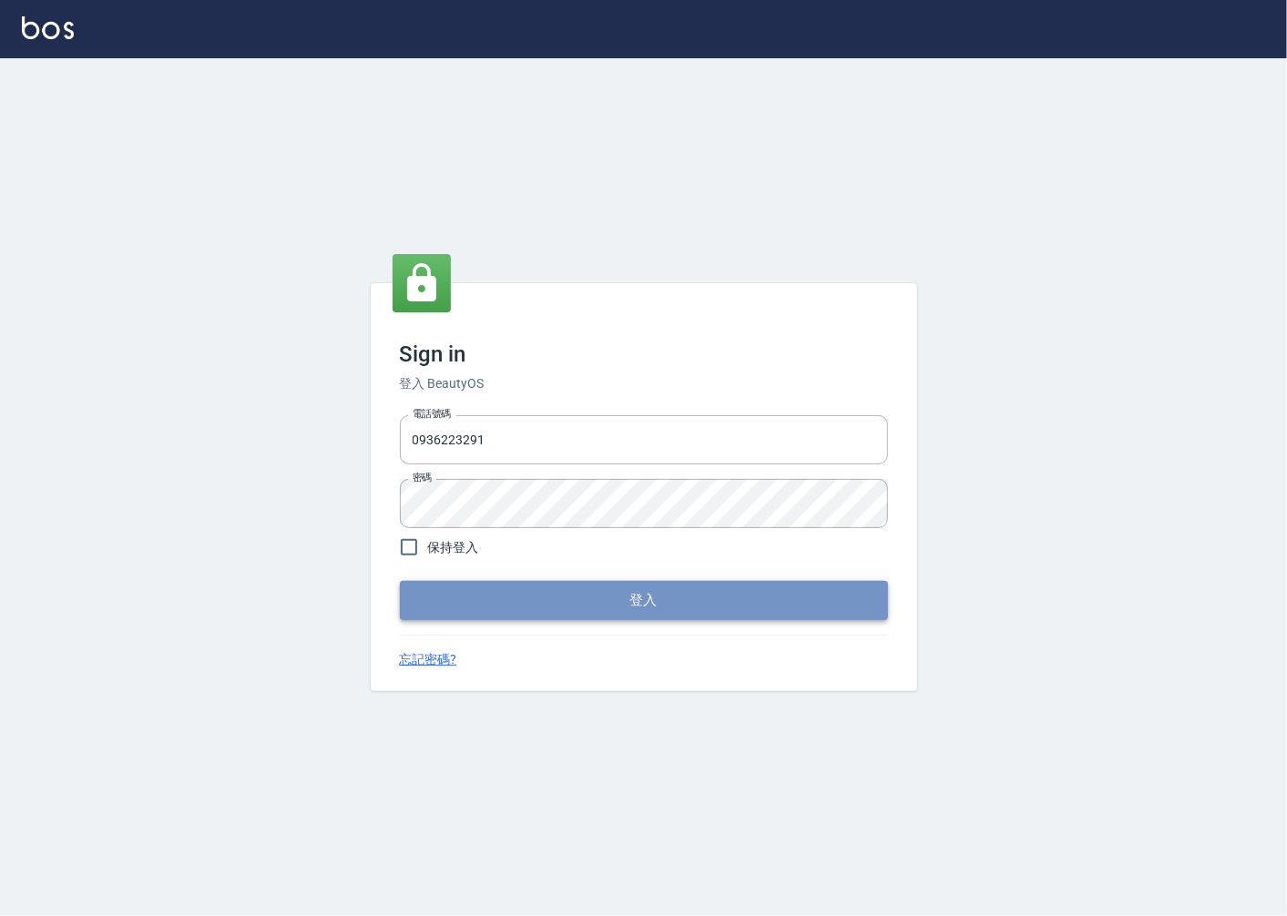
click at [730, 607] on button "登入" at bounding box center [644, 600] width 488 height 38
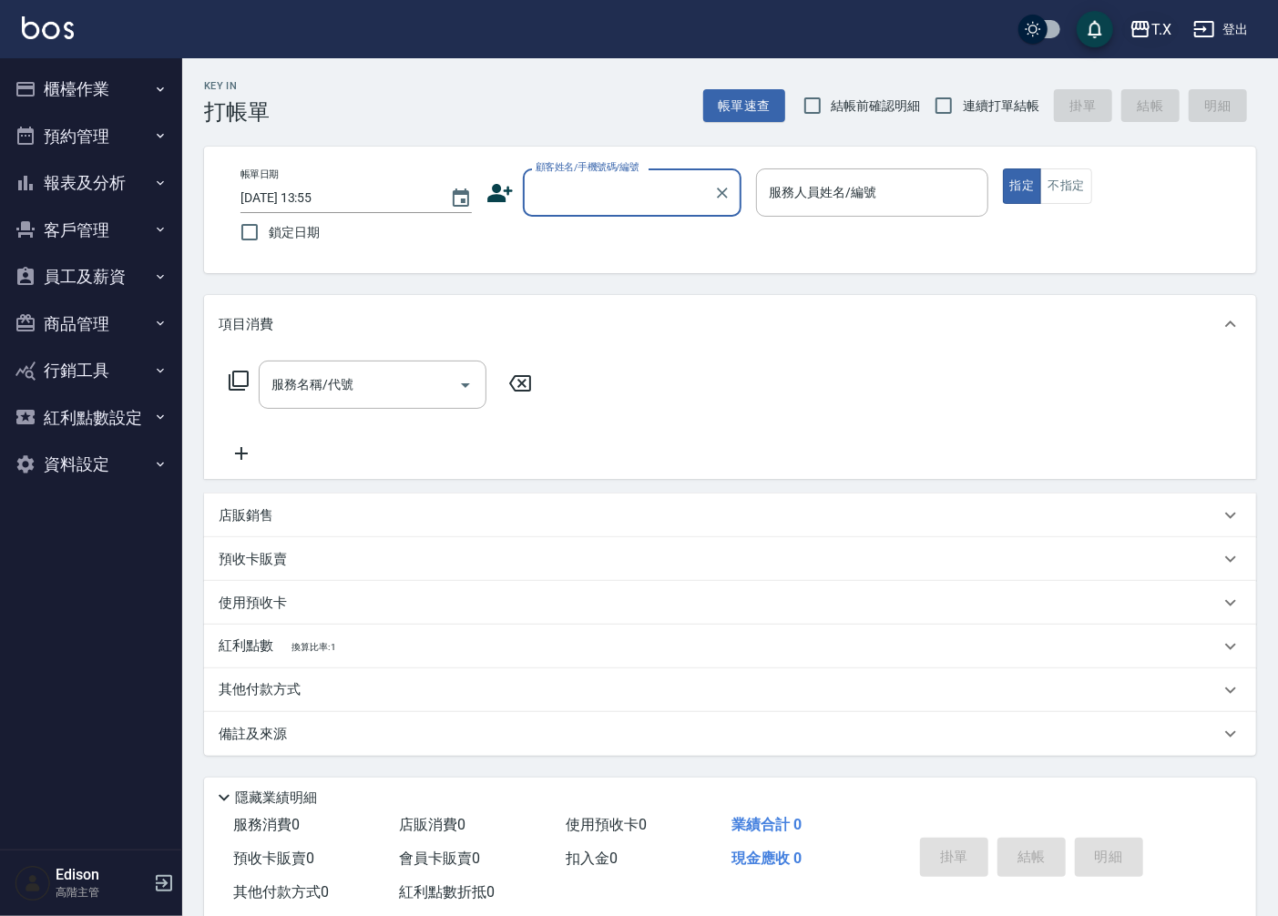
click at [1158, 25] on div "T.X" at bounding box center [1161, 29] width 20 height 23
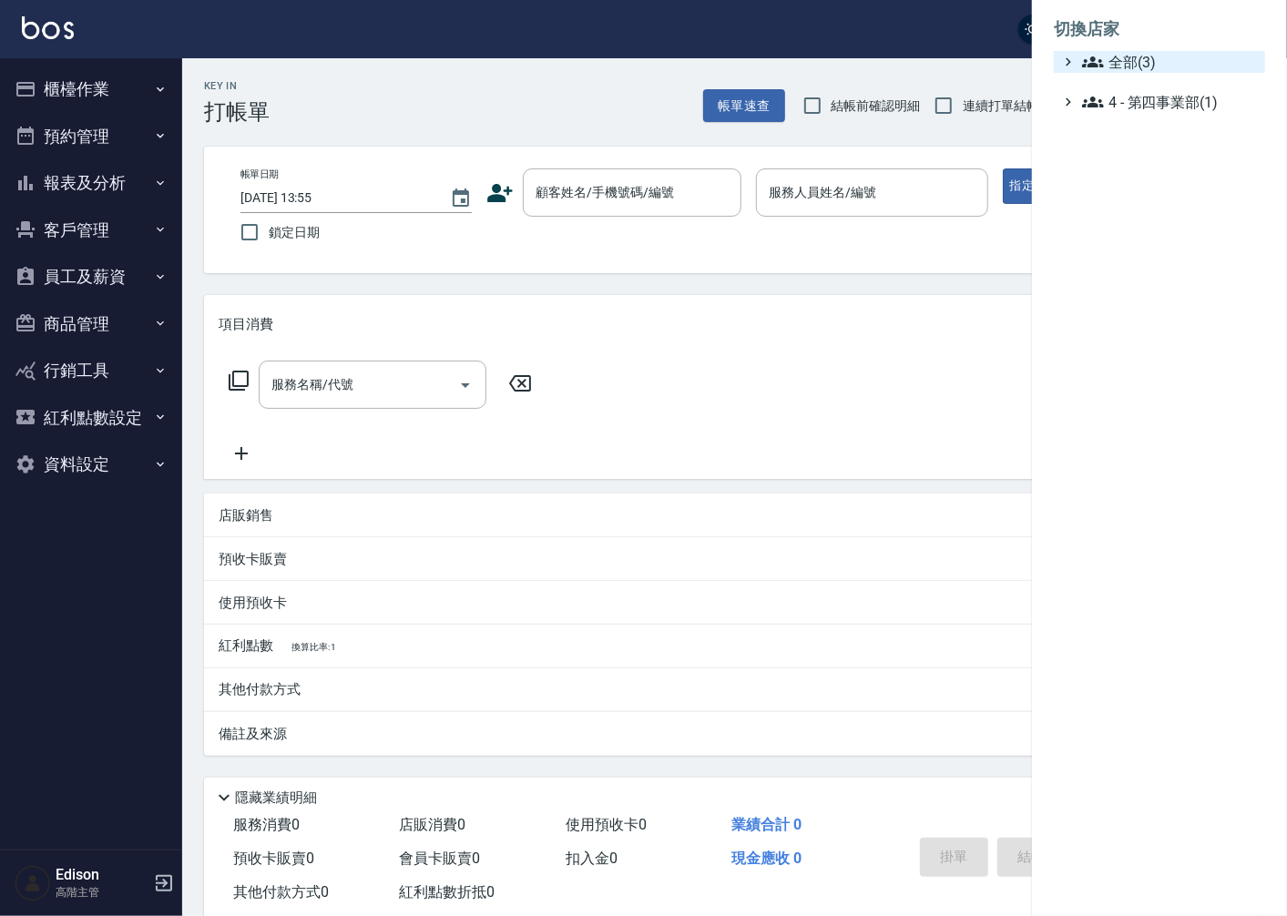
click at [1130, 65] on span "全部(3)" at bounding box center [1170, 62] width 176 height 22
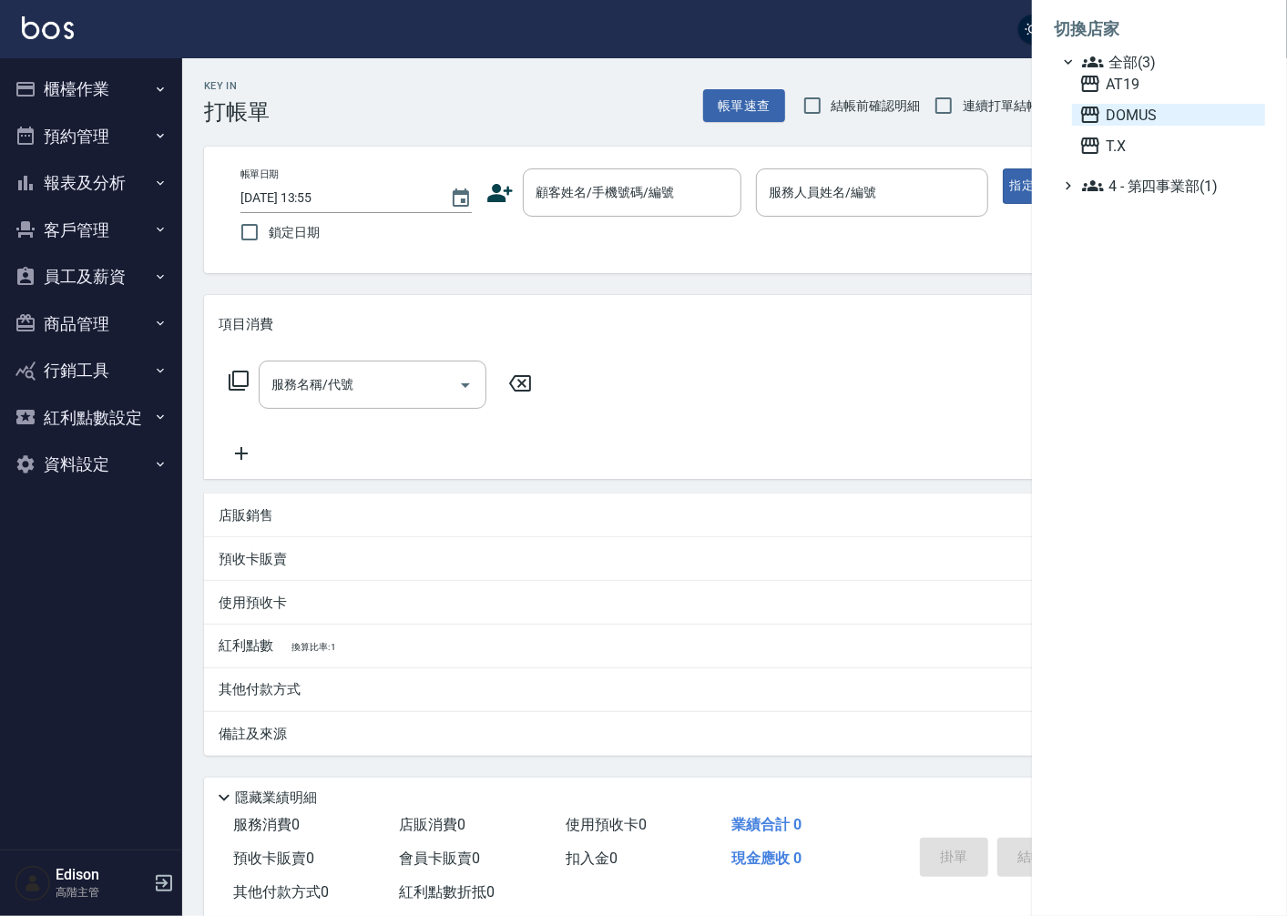
click at [1130, 115] on span "DOMUS" at bounding box center [1168, 115] width 178 height 22
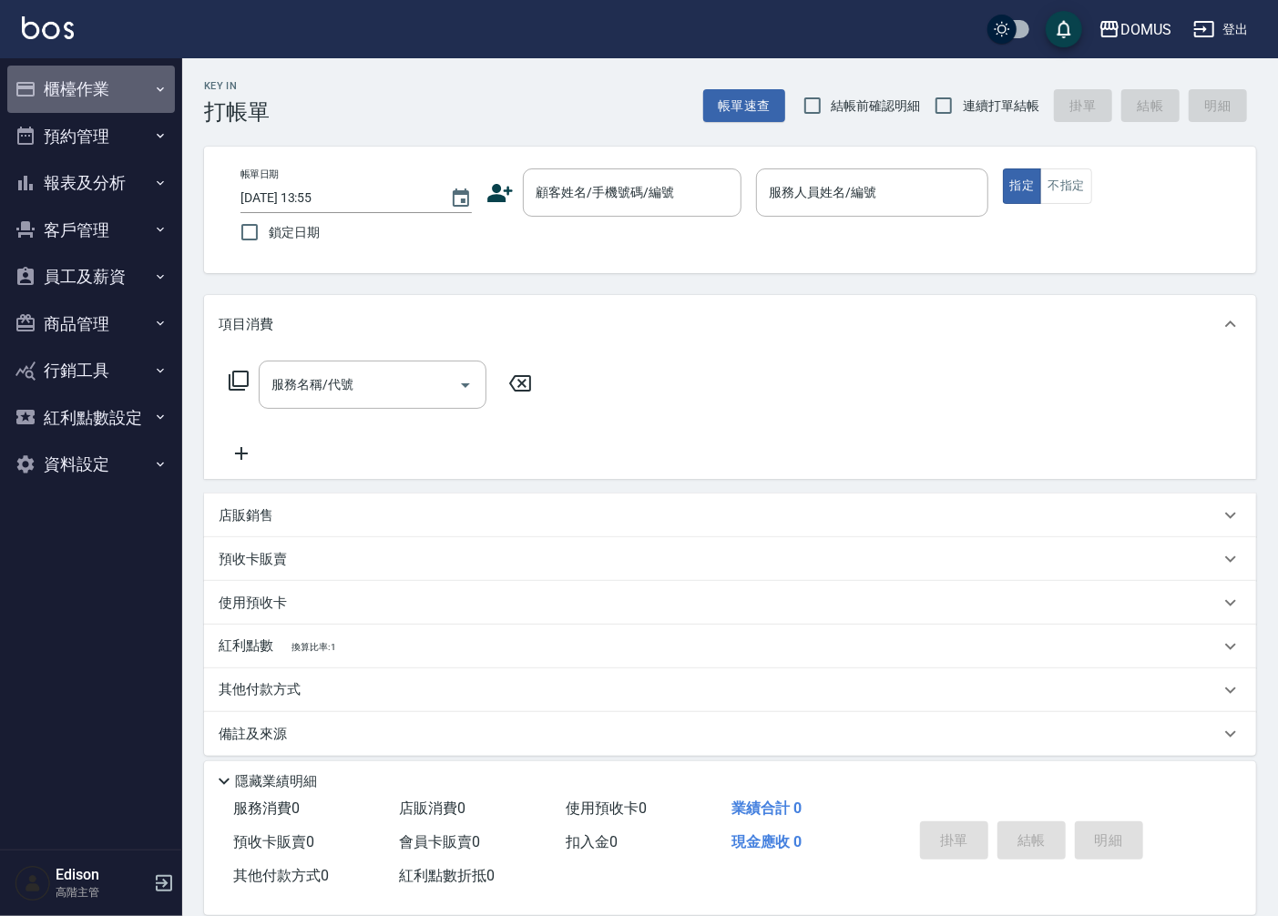
click at [102, 87] on button "櫃檯作業" at bounding box center [91, 89] width 168 height 47
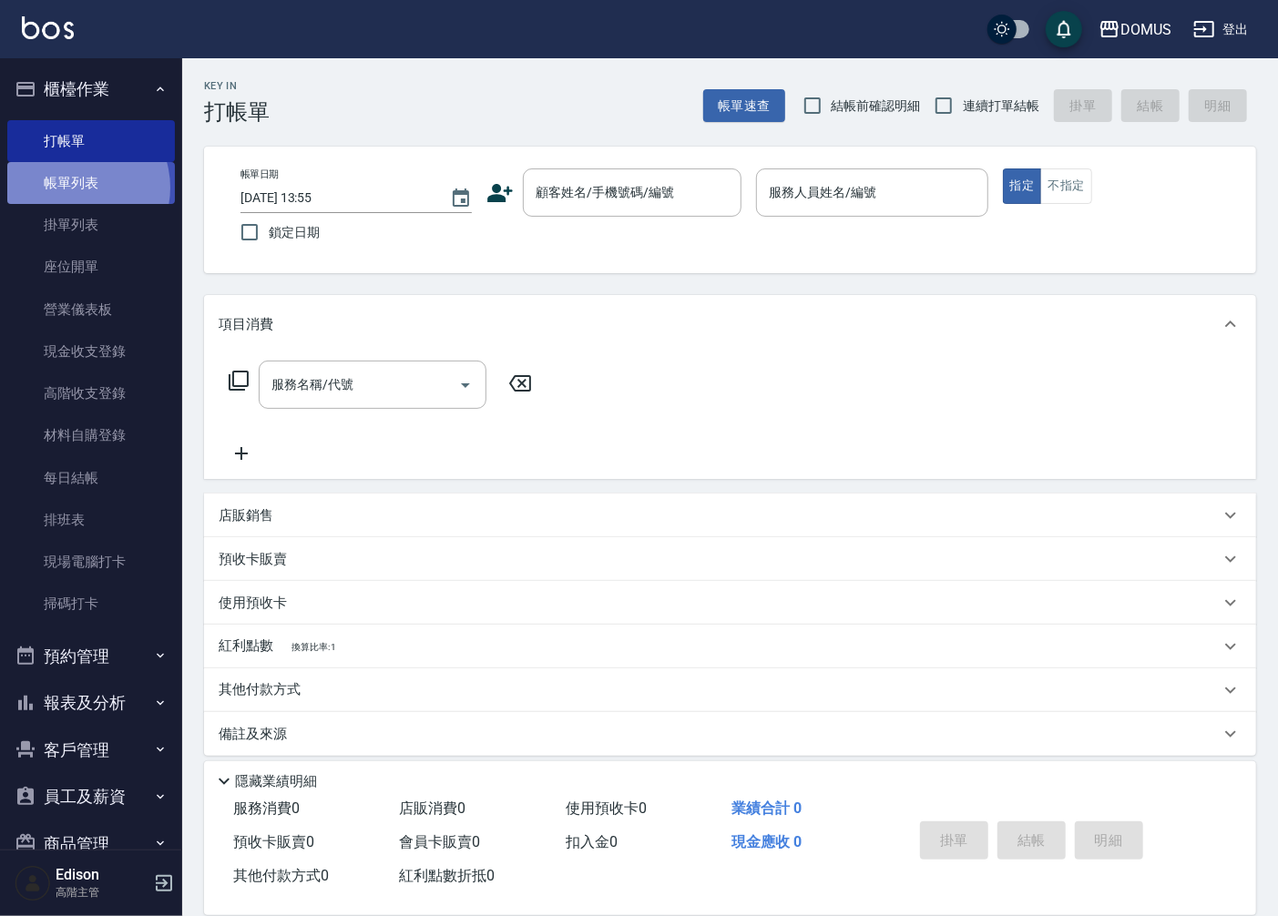
click at [75, 188] on link "帳單列表" at bounding box center [91, 183] width 168 height 42
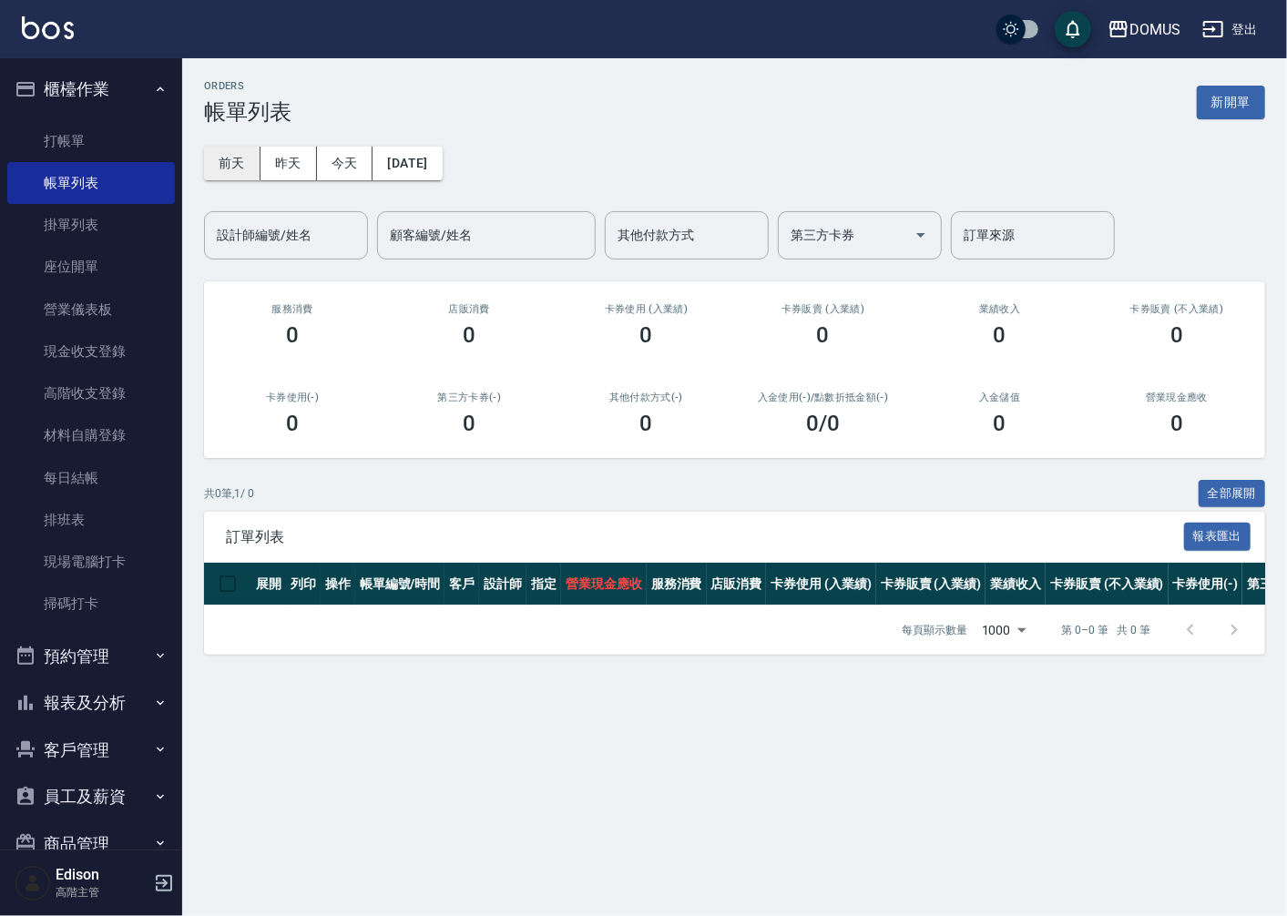
click at [222, 159] on button "前天" at bounding box center [232, 164] width 56 height 34
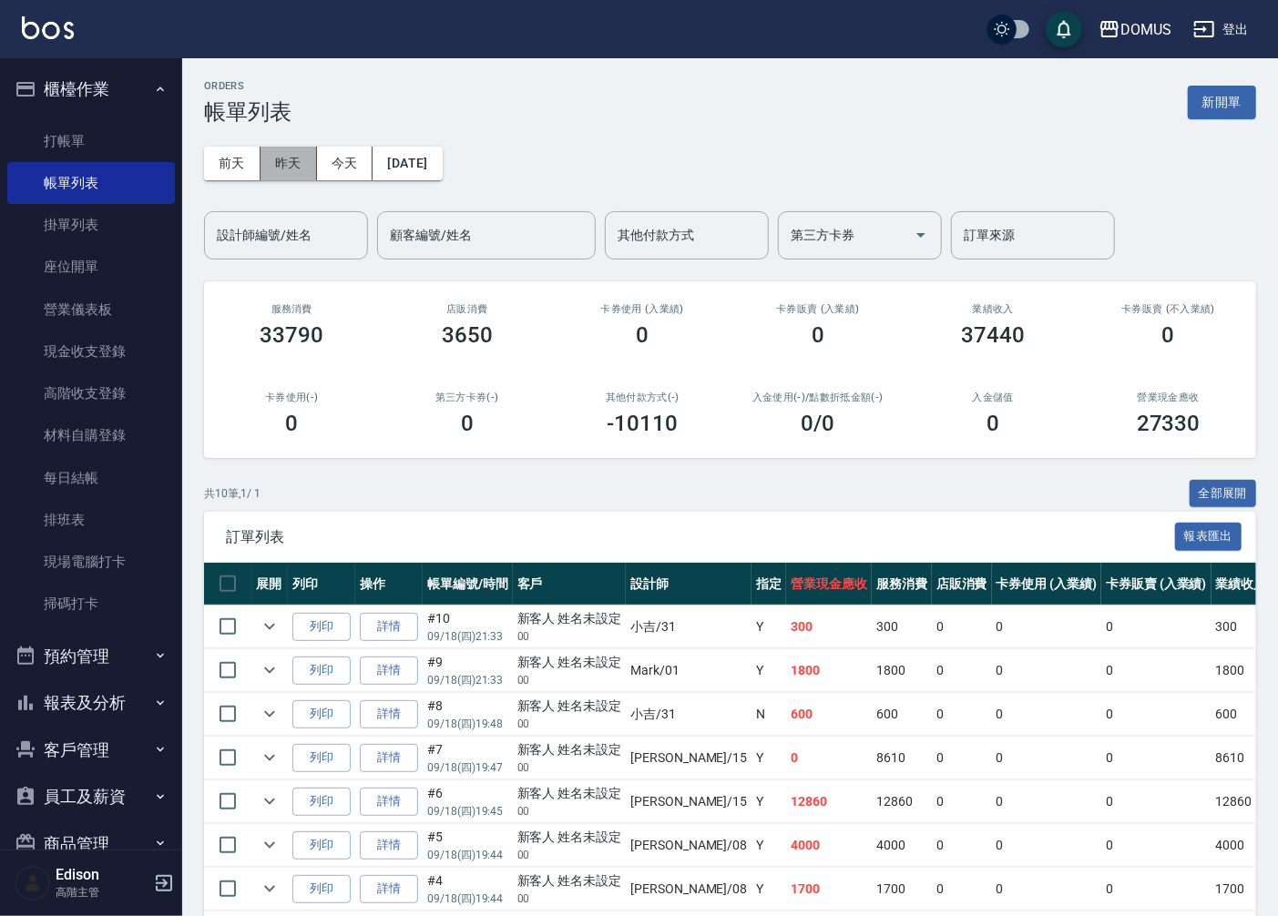
click at [286, 164] on button "昨天" at bounding box center [288, 164] width 56 height 34
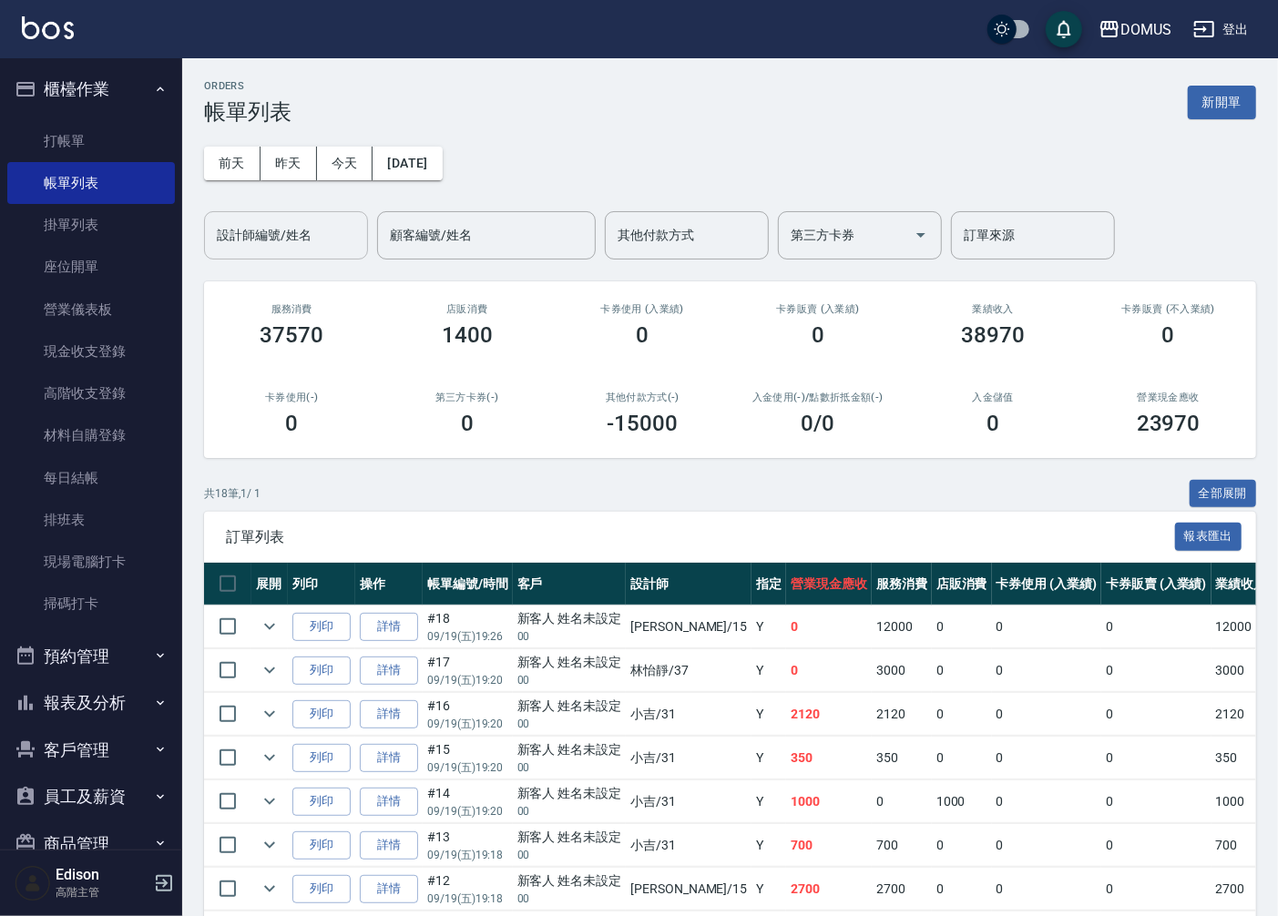
click at [282, 244] on input "設計師編號/姓名" at bounding box center [286, 235] width 148 height 32
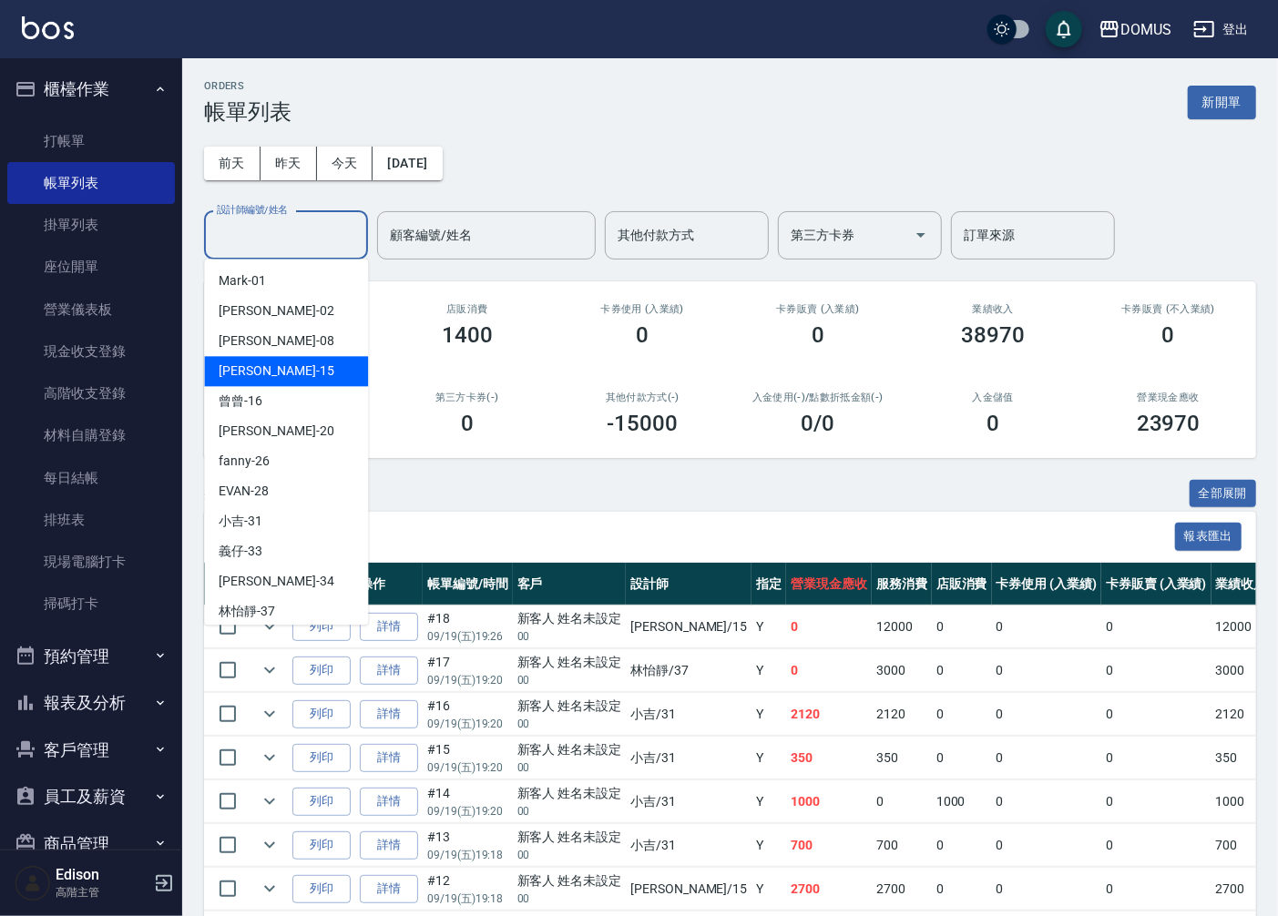
click at [282, 365] on div "Kyle -15" at bounding box center [286, 371] width 164 height 30
type input "Kyle-15"
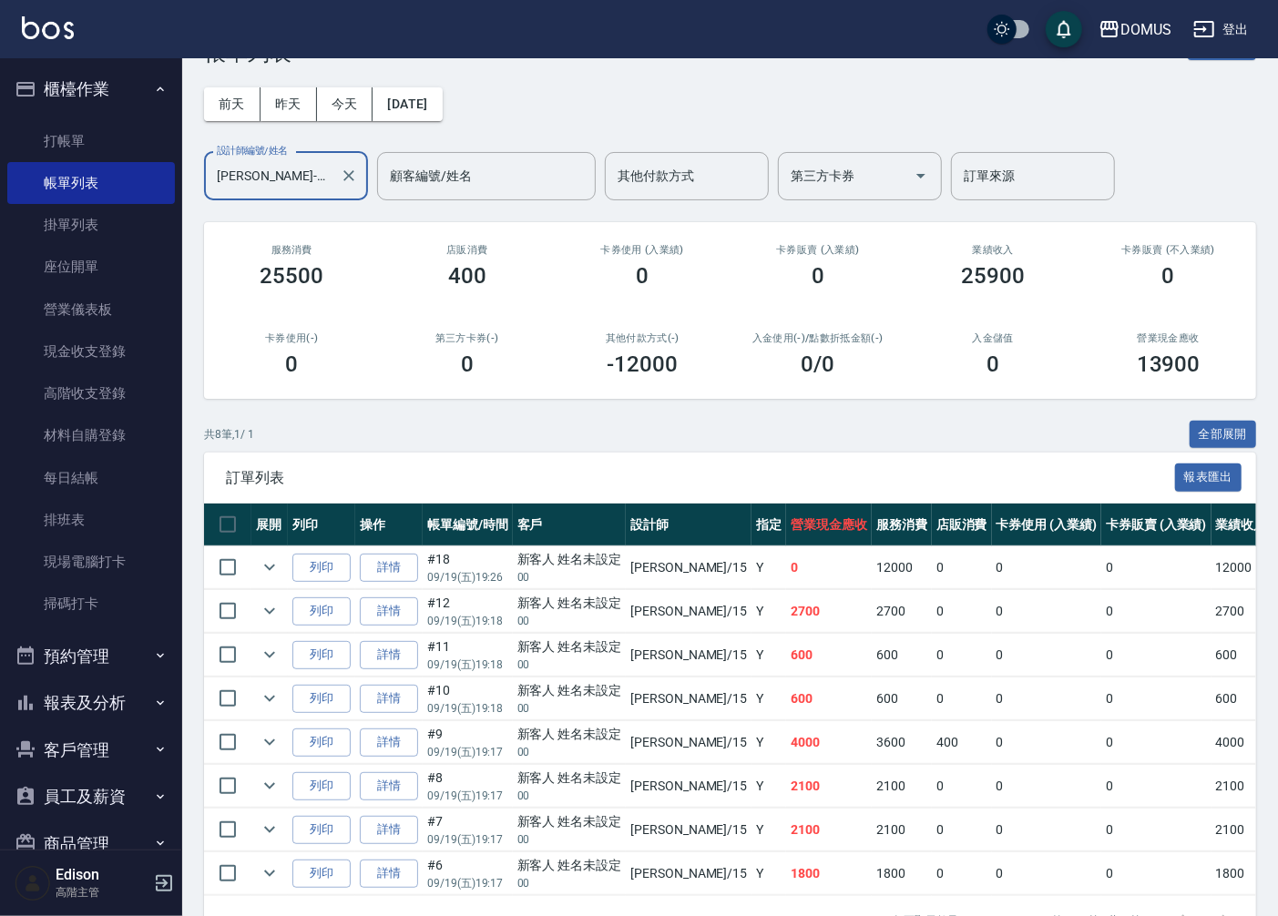
scroll to position [126, 0]
